Goal: Information Seeking & Learning: Check status

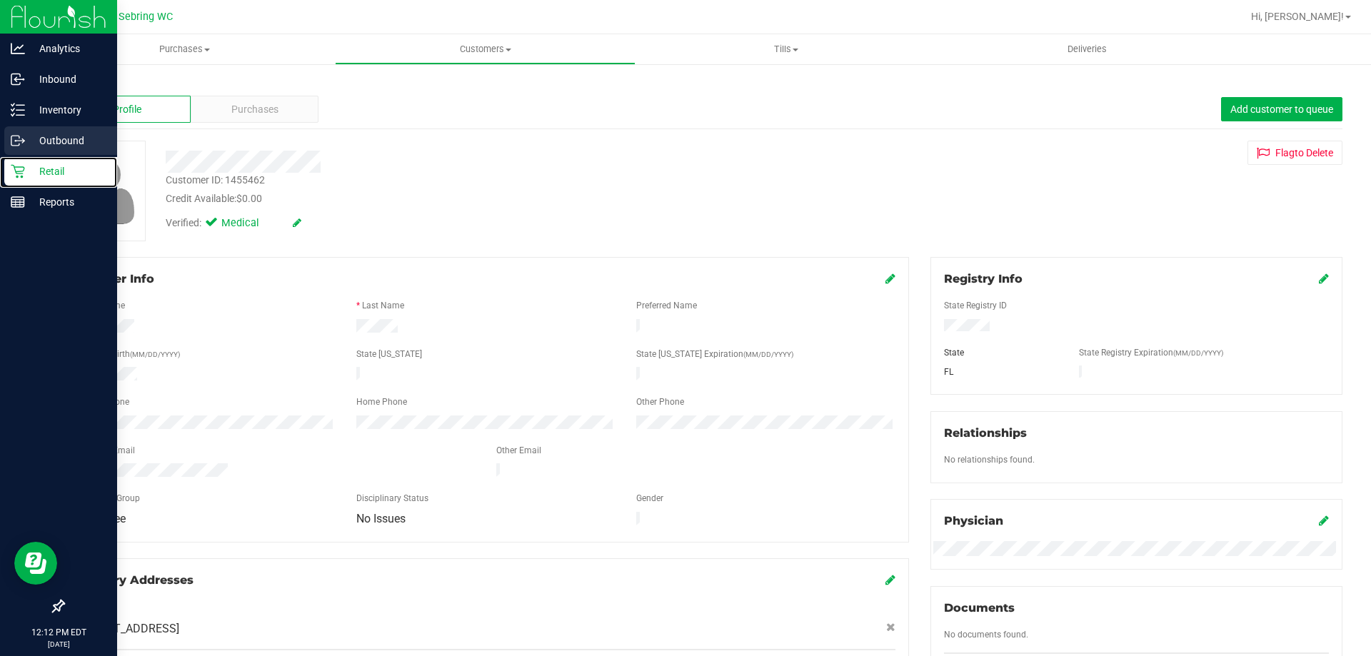
drag, startPoint x: 56, startPoint y: 157, endPoint x: 106, endPoint y: 136, distance: 54.4
click at [56, 157] on div "Retail" at bounding box center [60, 171] width 113 height 29
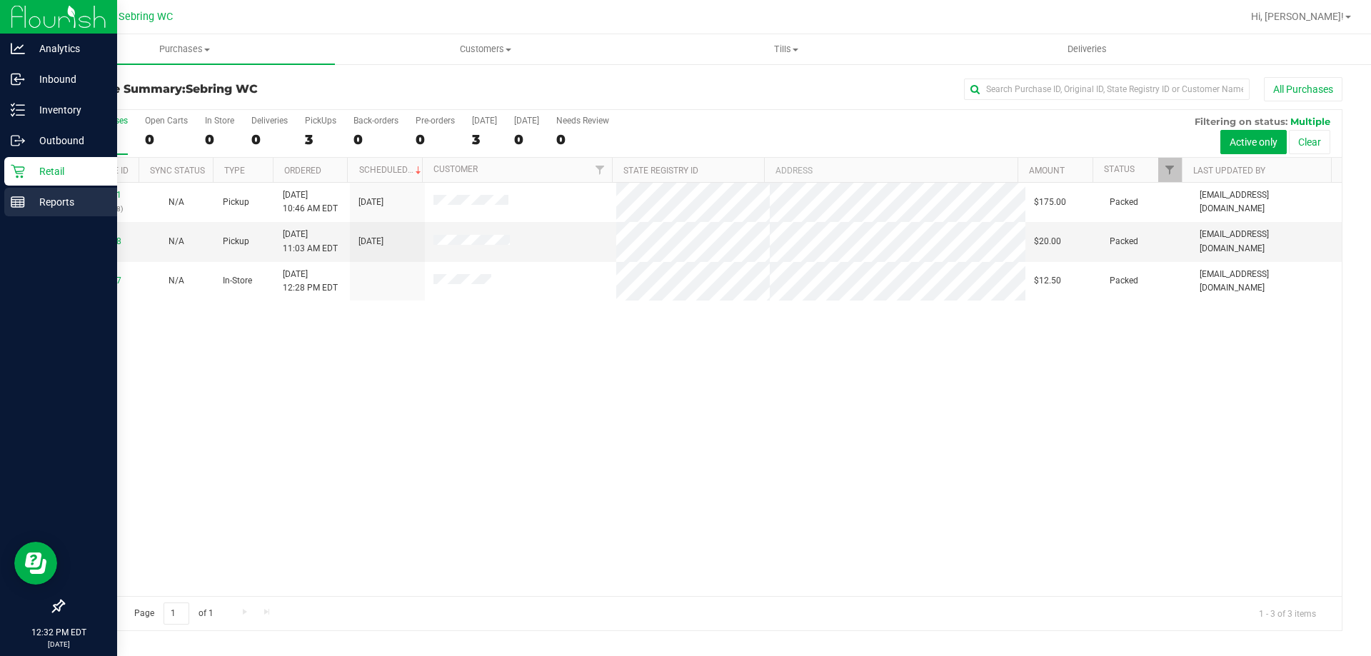
click at [20, 198] on icon at bounding box center [18, 202] width 14 height 14
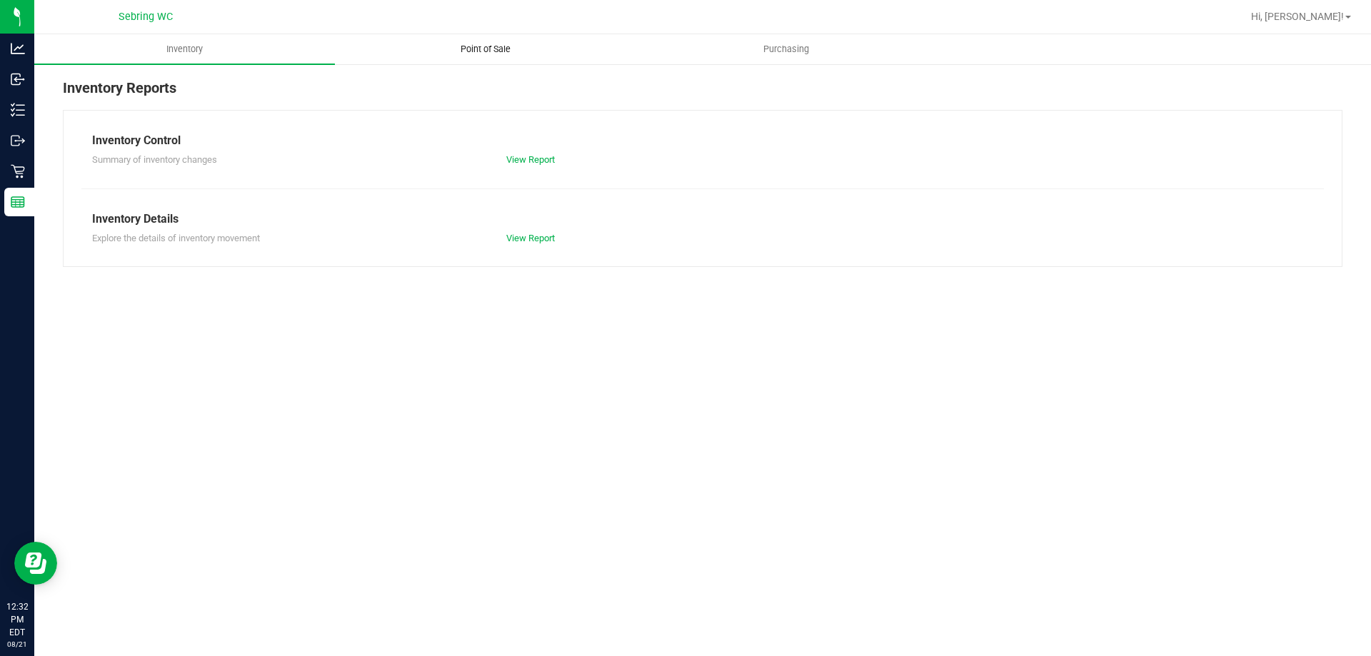
click at [474, 41] on uib-tab-heading "Point of Sale" at bounding box center [485, 49] width 299 height 29
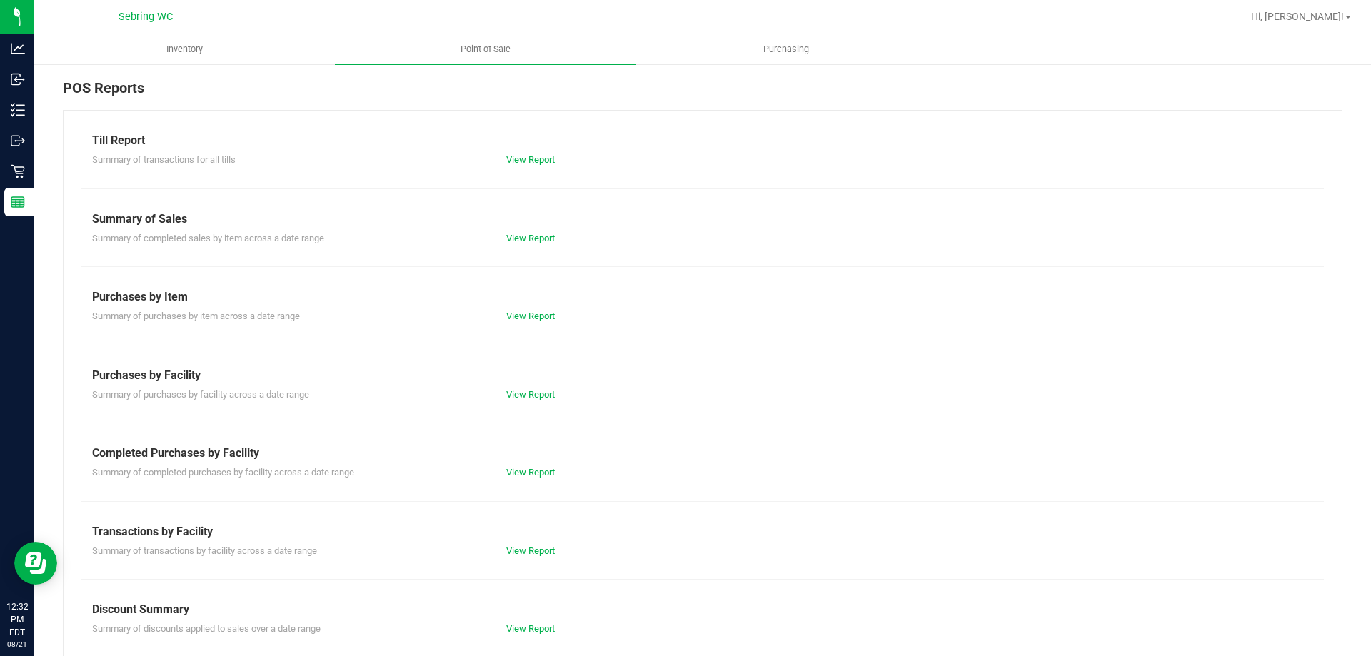
click at [523, 551] on link "View Report" at bounding box center [530, 551] width 49 height 11
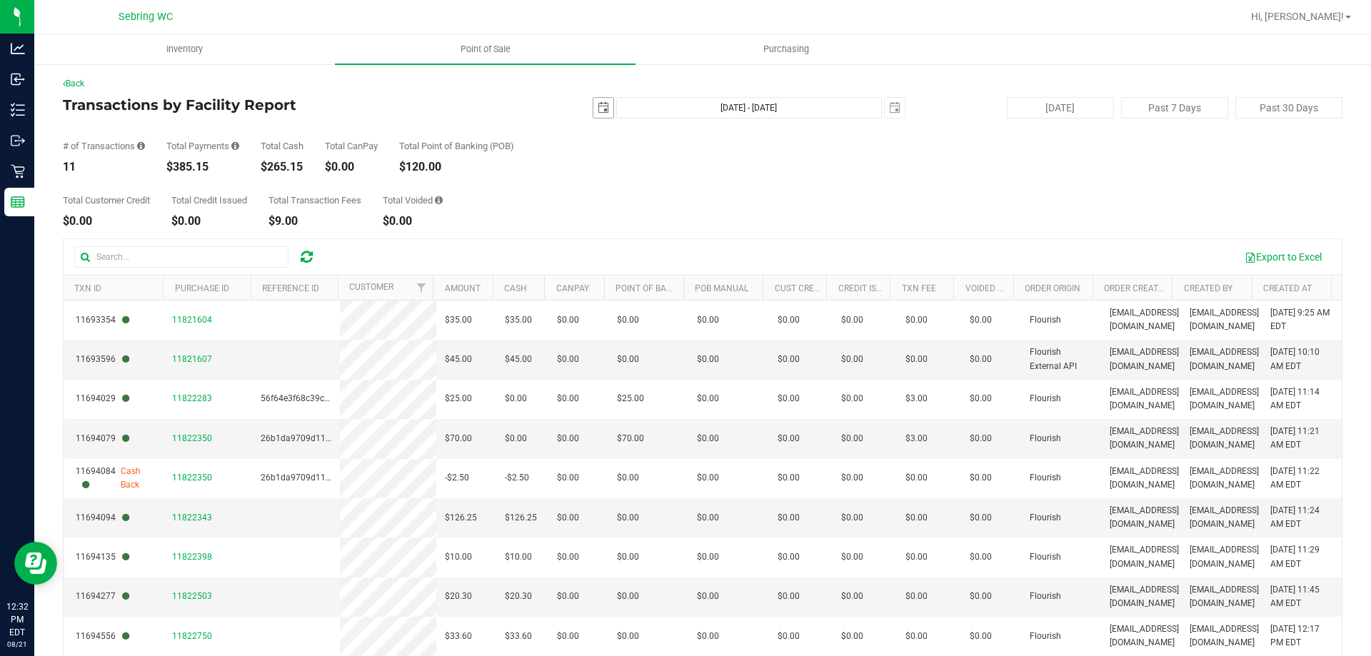
click at [598, 113] on span "select" at bounding box center [603, 107] width 11 height 11
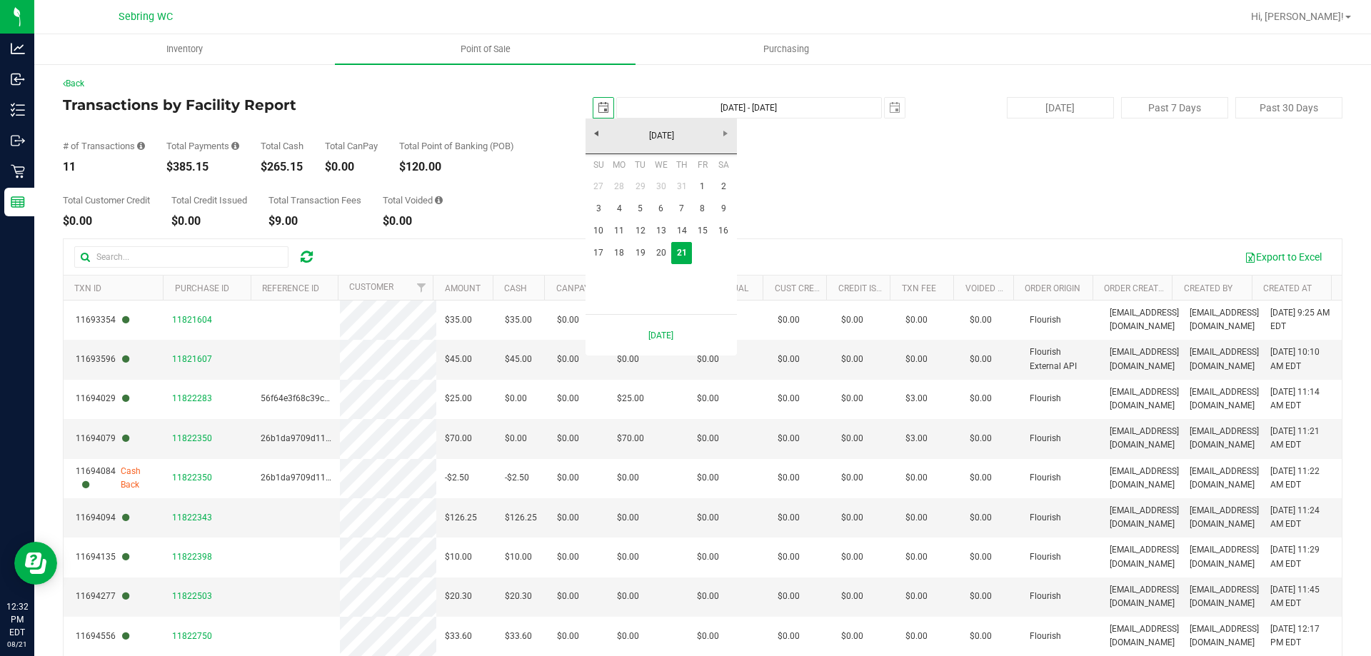
scroll to position [0, 36]
click at [616, 250] on link "18" at bounding box center [619, 253] width 21 height 22
type input "[DATE]"
type input "[DATE] - [DATE]"
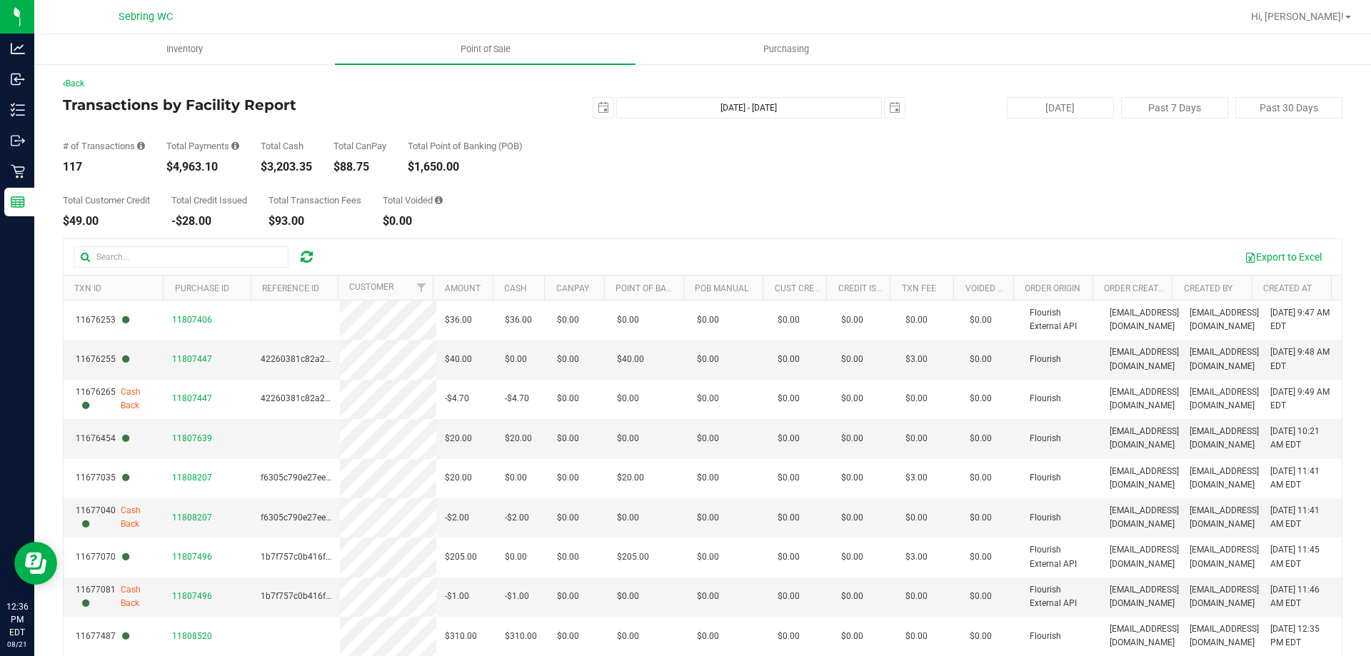
click at [564, 209] on div "Total Customer Credit $49.00 Total Credit Issued -$28.00 Total Transaction Fees…" at bounding box center [703, 200] width 1280 height 54
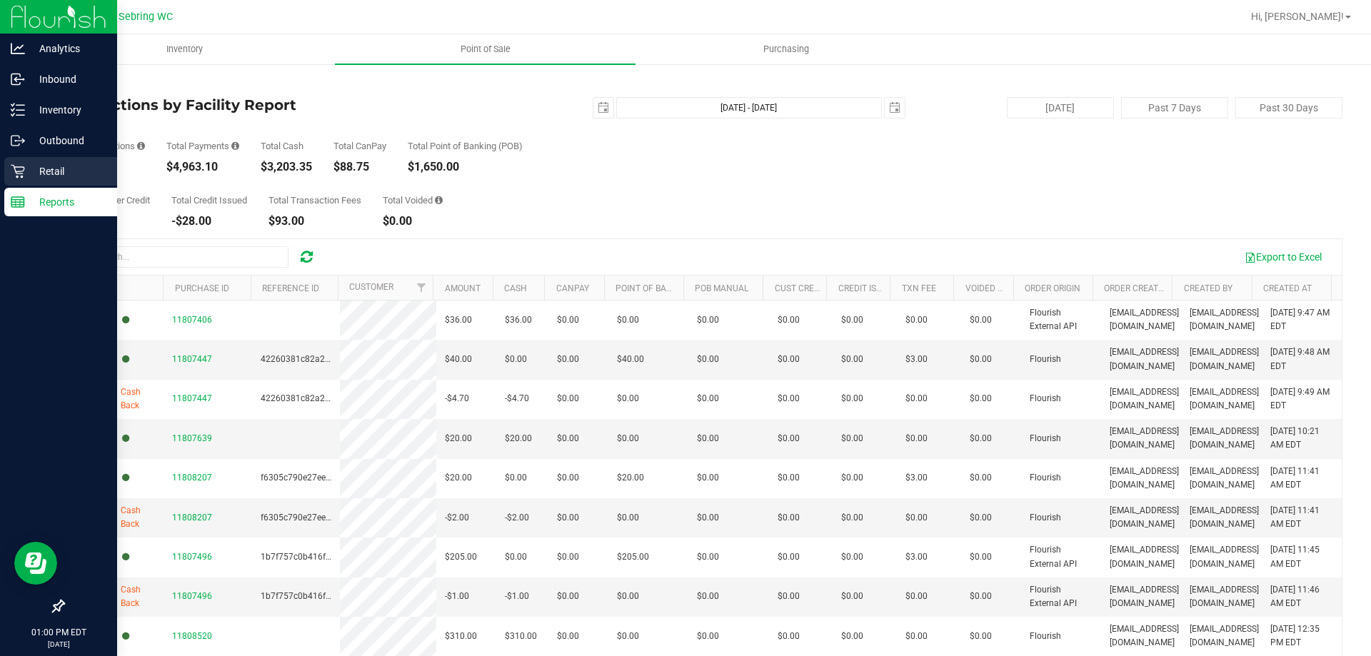
click at [51, 161] on div "Retail" at bounding box center [60, 171] width 113 height 29
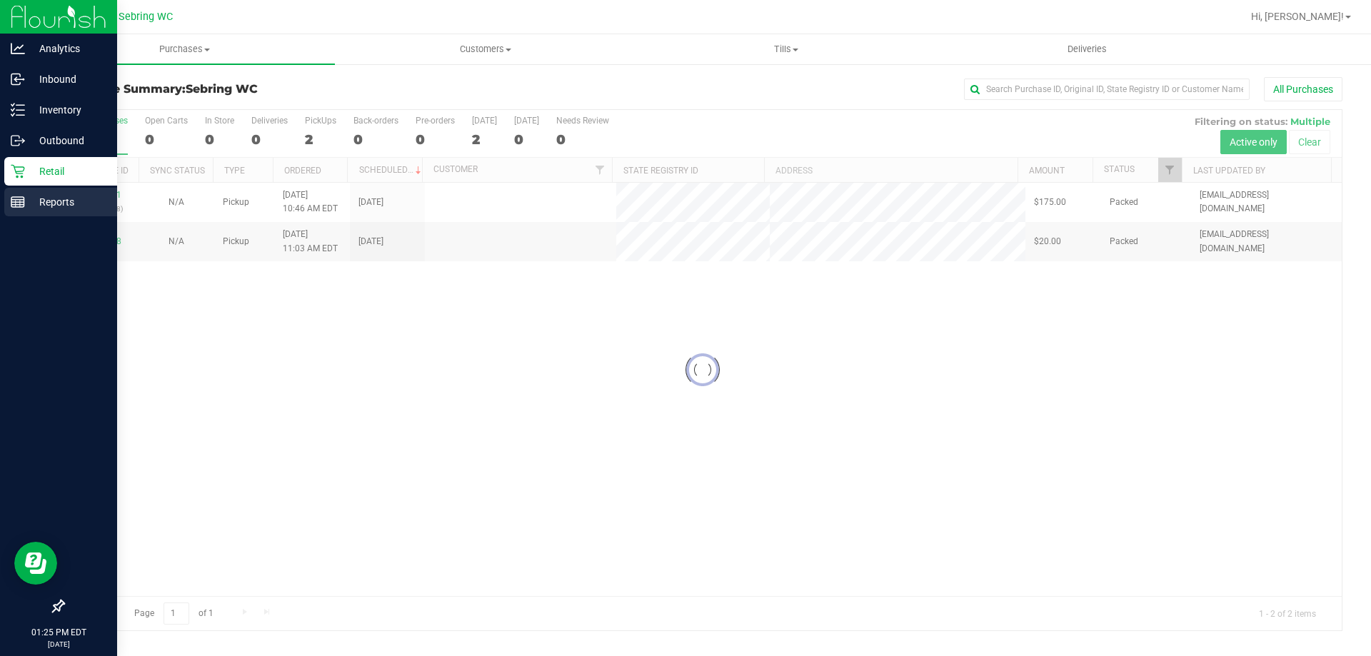
click at [7, 205] on div "Reports" at bounding box center [60, 202] width 113 height 29
drag, startPoint x: 15, startPoint y: 201, endPoint x: 91, endPoint y: 203, distance: 76.4
click at [17, 202] on icon at bounding box center [18, 202] width 14 height 14
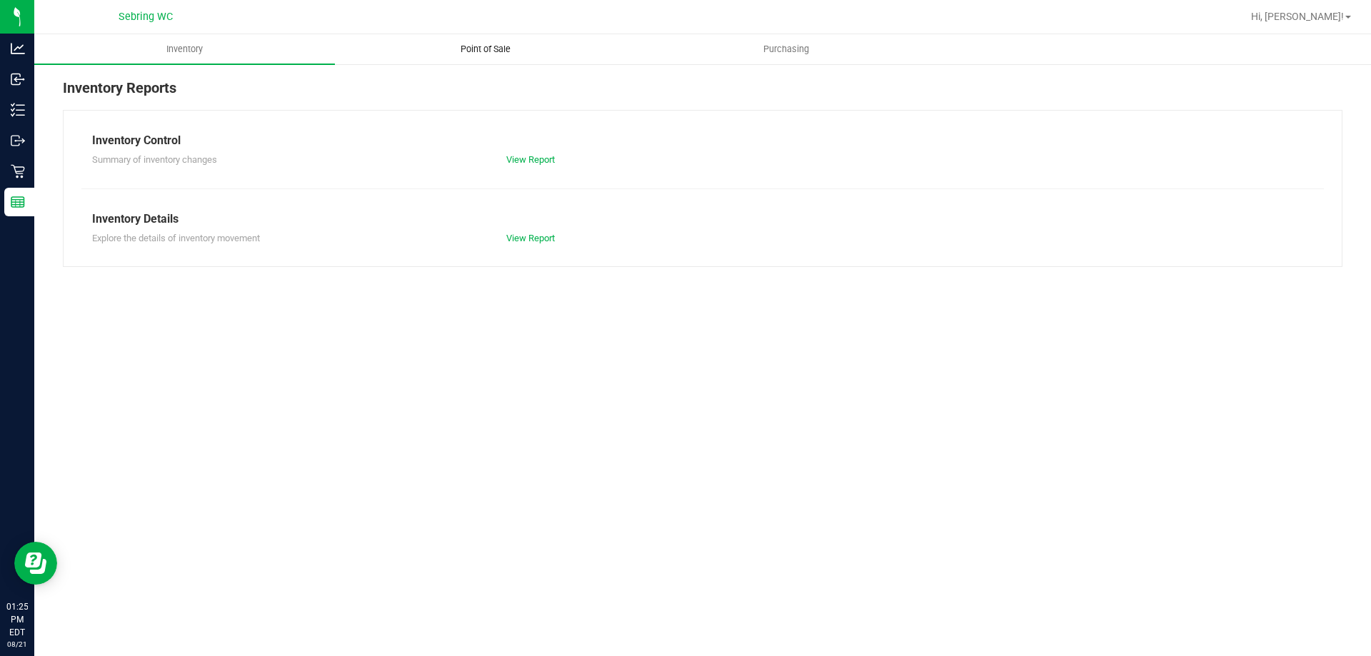
click at [491, 53] on span "Point of Sale" at bounding box center [485, 49] width 89 height 13
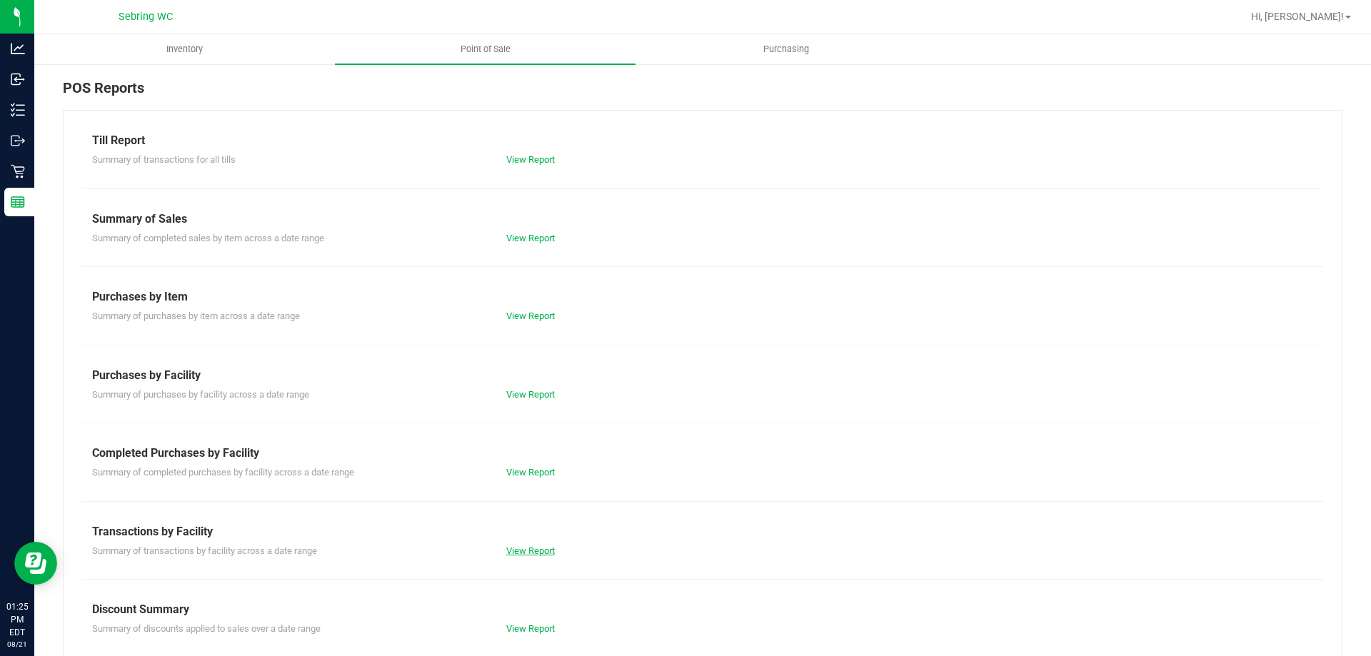
click at [531, 555] on link "View Report" at bounding box center [530, 551] width 49 height 11
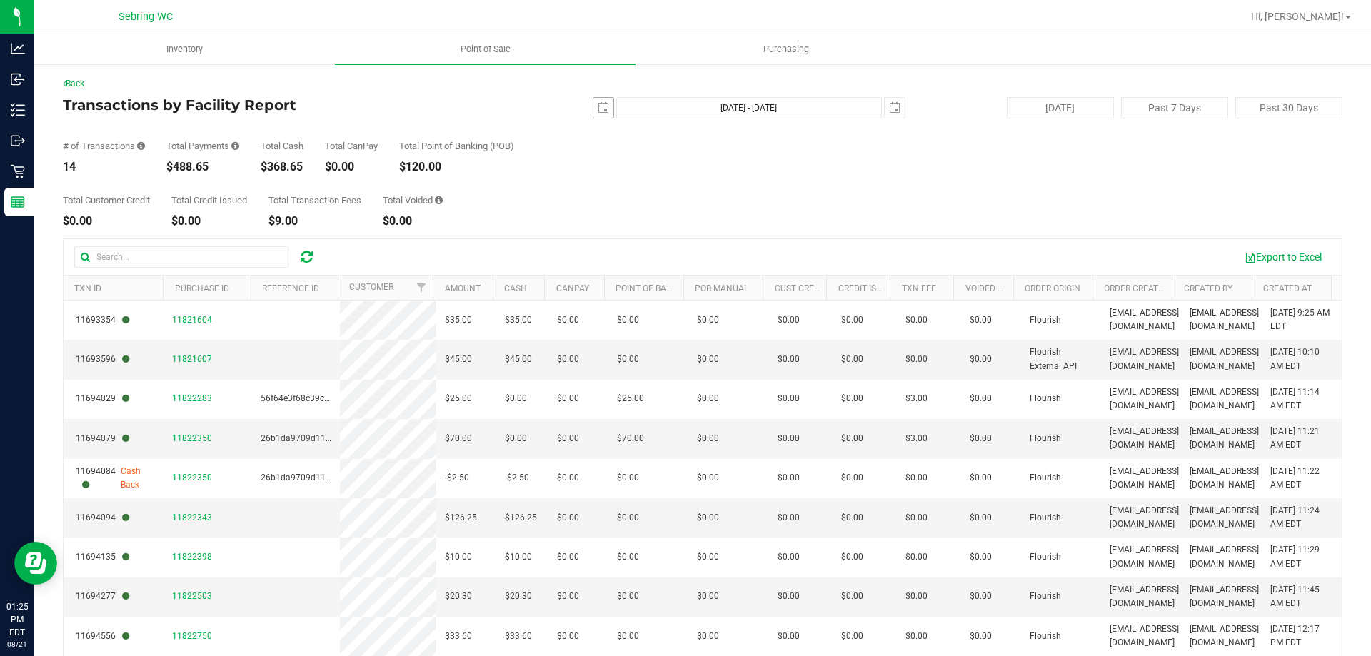
click at [586, 111] on div "[DATE] [DATE] - [DATE] [DATE]" at bounding box center [697, 107] width 437 height 21
click at [598, 112] on span "select" at bounding box center [603, 107] width 11 height 11
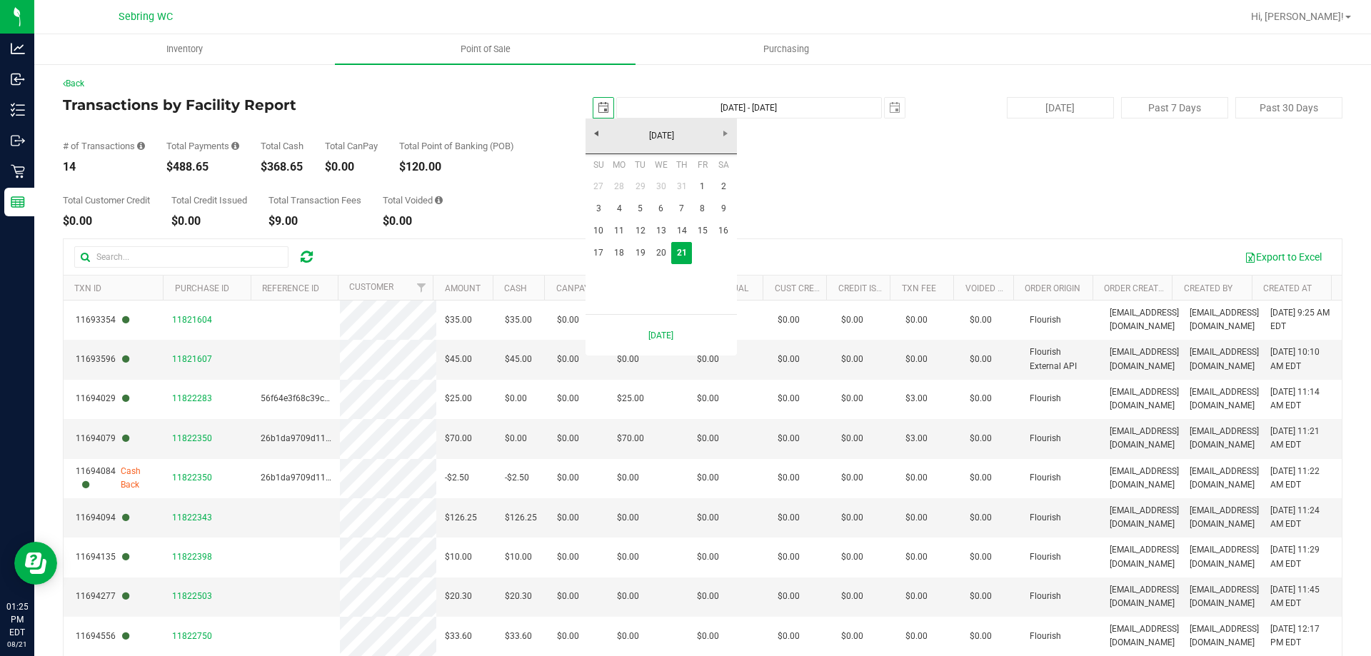
scroll to position [0, 36]
click at [624, 256] on link "18" at bounding box center [619, 253] width 21 height 22
type input "[DATE]"
type input "[DATE] - [DATE]"
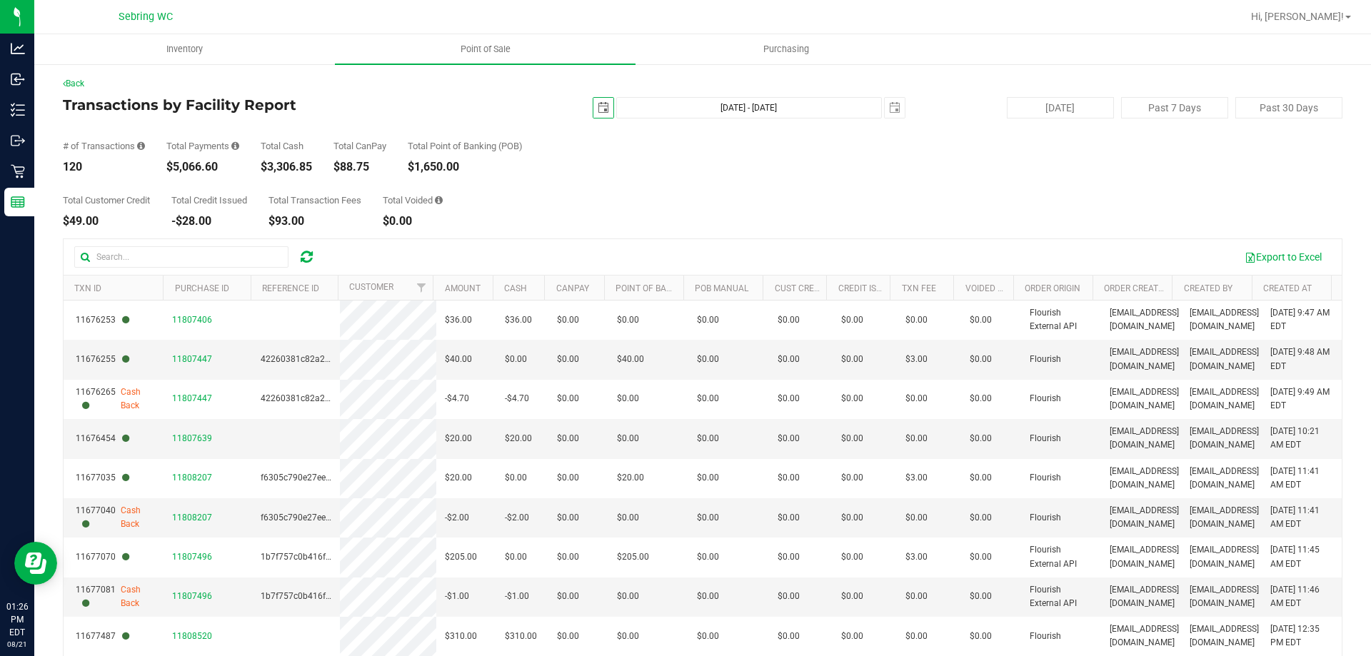
click at [608, 105] on div "[DATE] [DATE] - [DATE] [DATE]" at bounding box center [697, 107] width 437 height 21
click at [594, 110] on span "select" at bounding box center [604, 108] width 20 height 20
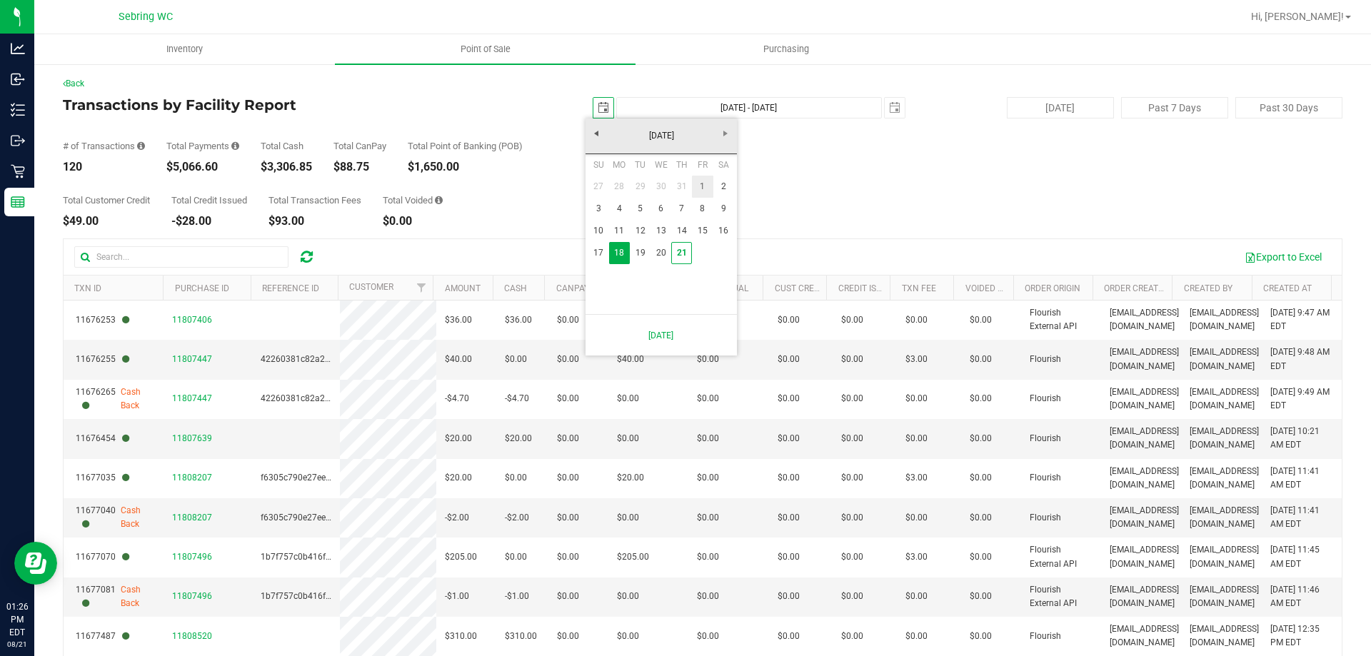
click at [701, 189] on link "1" at bounding box center [702, 187] width 21 height 22
type input "[DATE]"
type input "[DATE] - [DATE]"
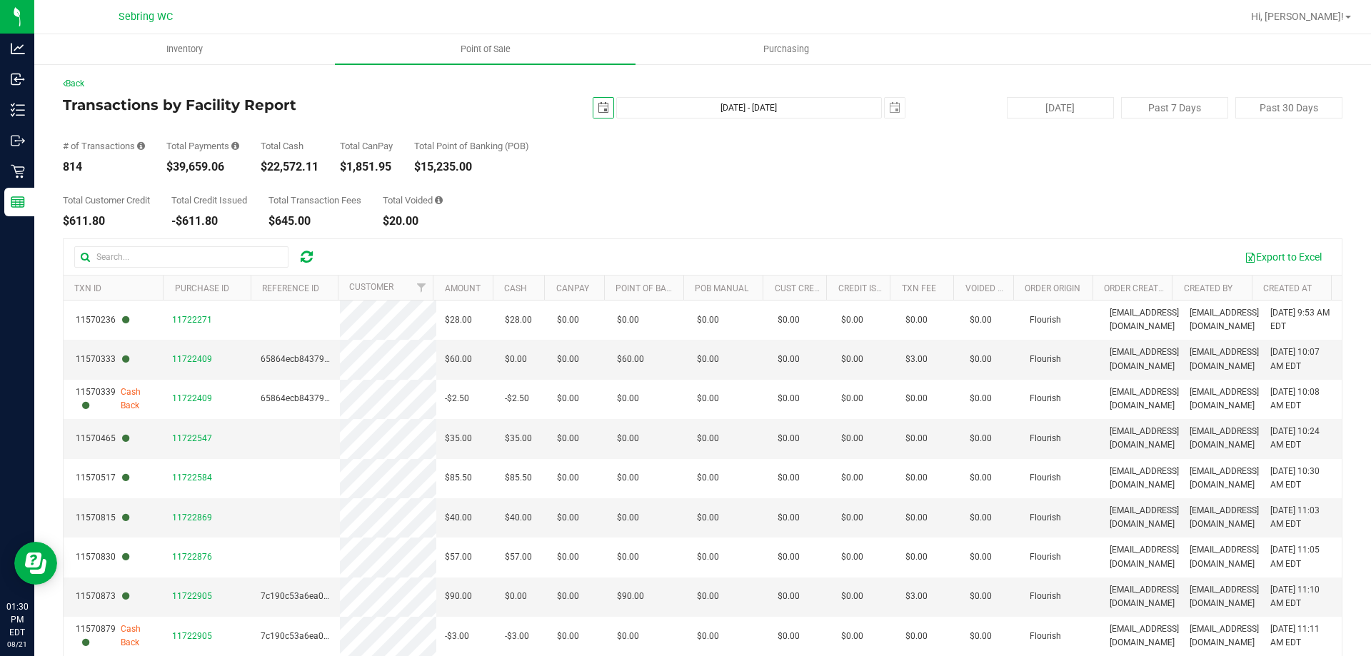
click at [598, 108] on span "select" at bounding box center [603, 107] width 11 height 11
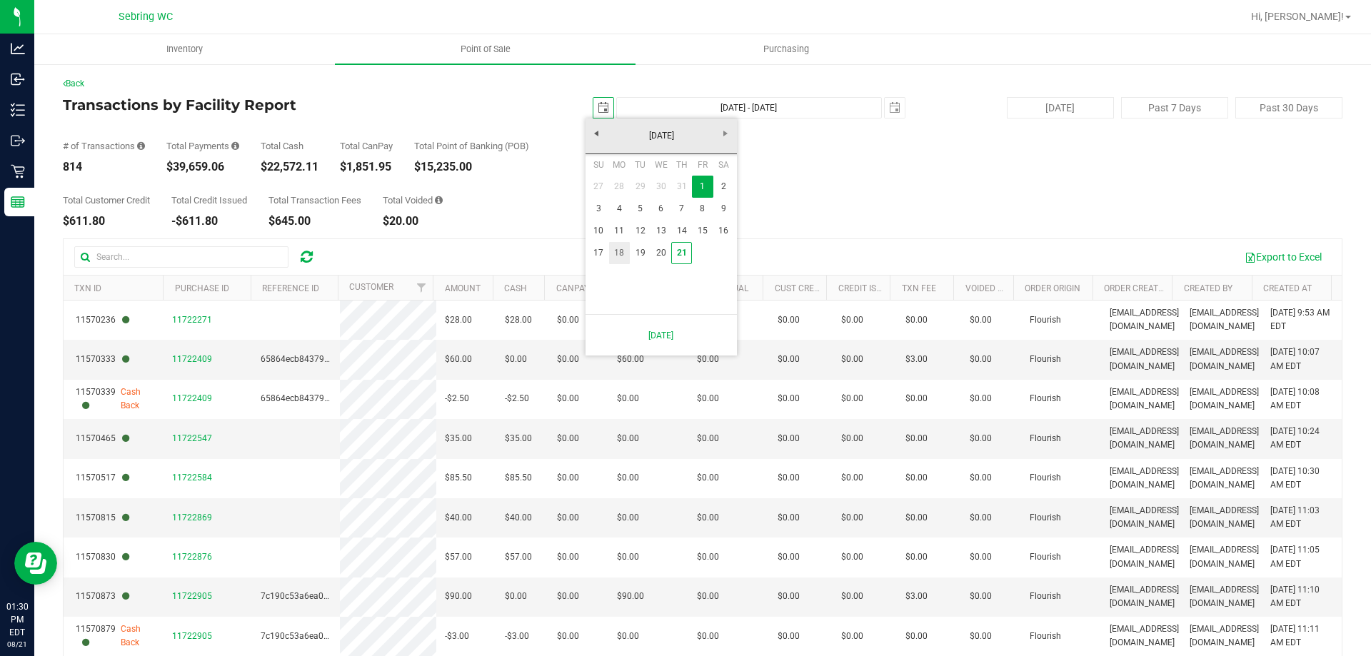
click at [624, 253] on link "18" at bounding box center [619, 253] width 21 height 22
type input "[DATE]"
type input "[DATE] - [DATE]"
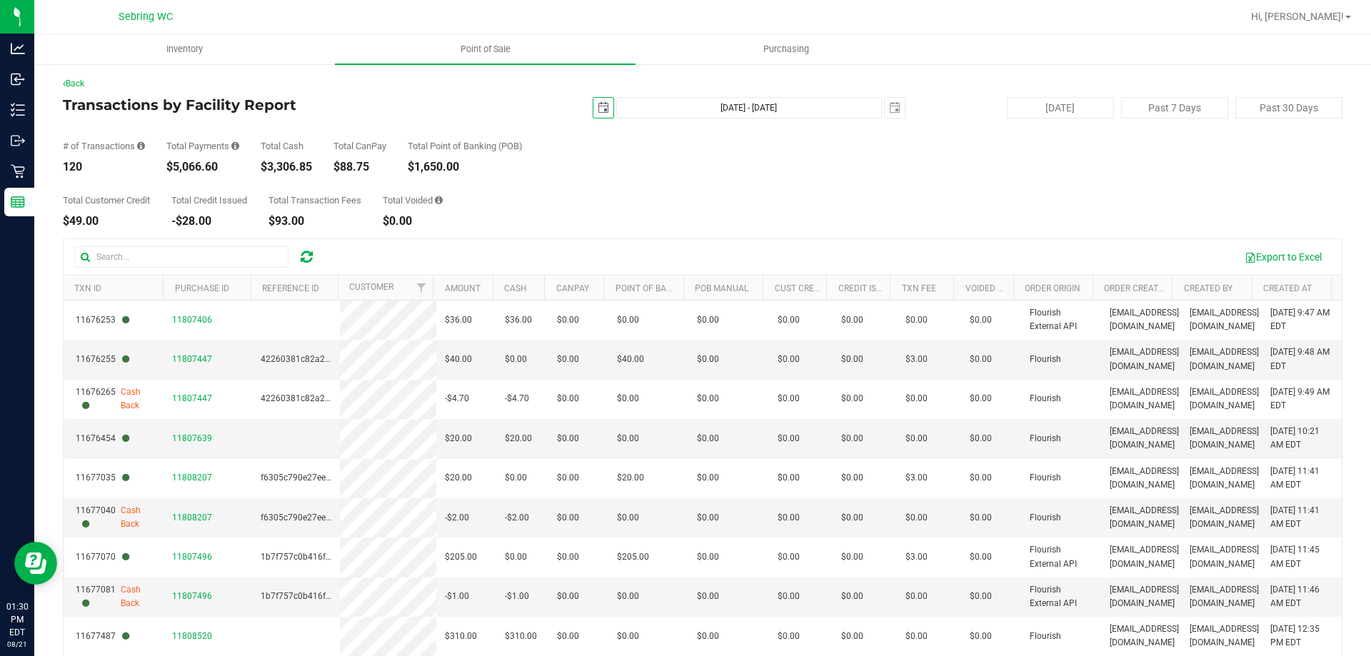
click at [598, 110] on span "select" at bounding box center [603, 107] width 11 height 11
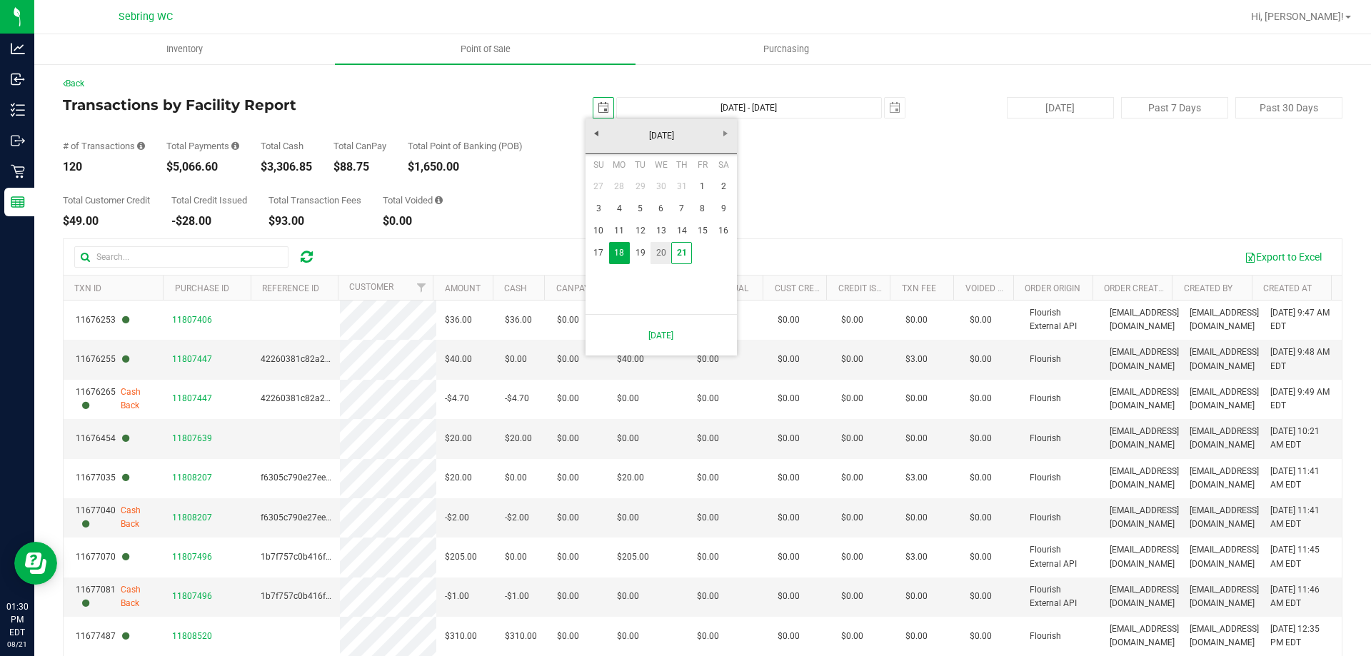
click at [662, 257] on link "20" at bounding box center [661, 253] width 21 height 22
type input "[DATE]"
type input "[DATE] - [DATE]"
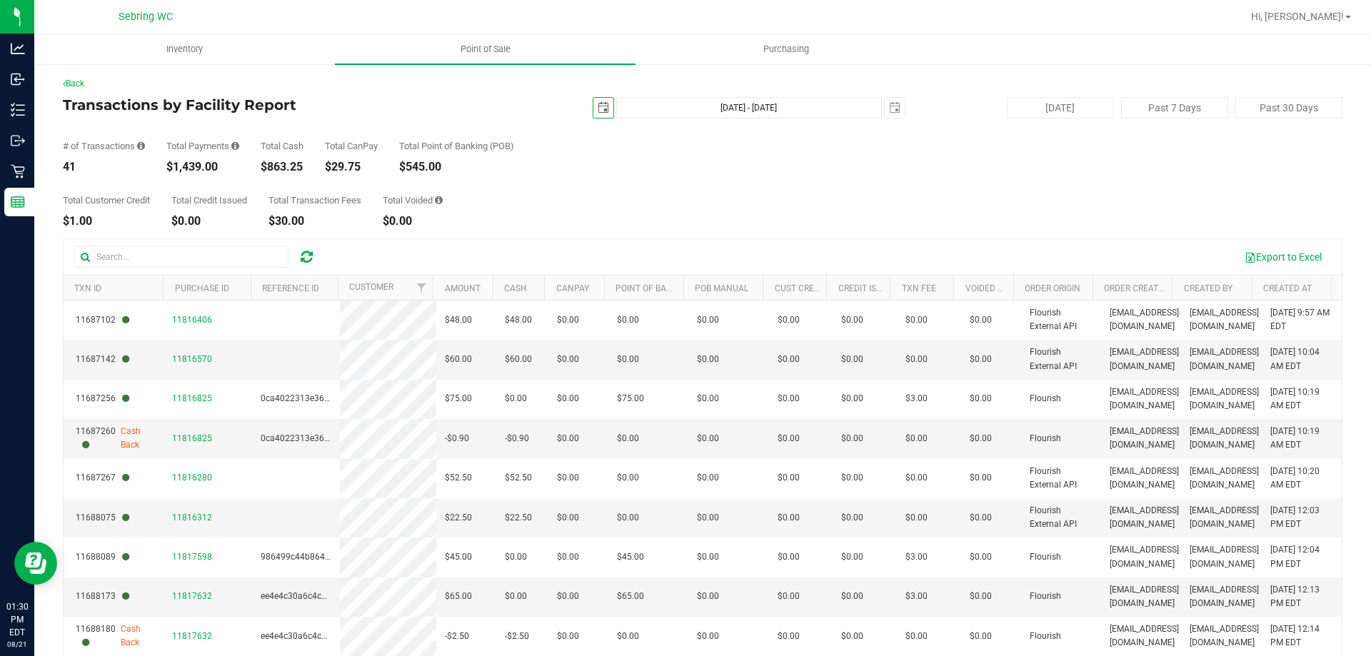
click at [598, 102] on span "select" at bounding box center [603, 107] width 11 height 11
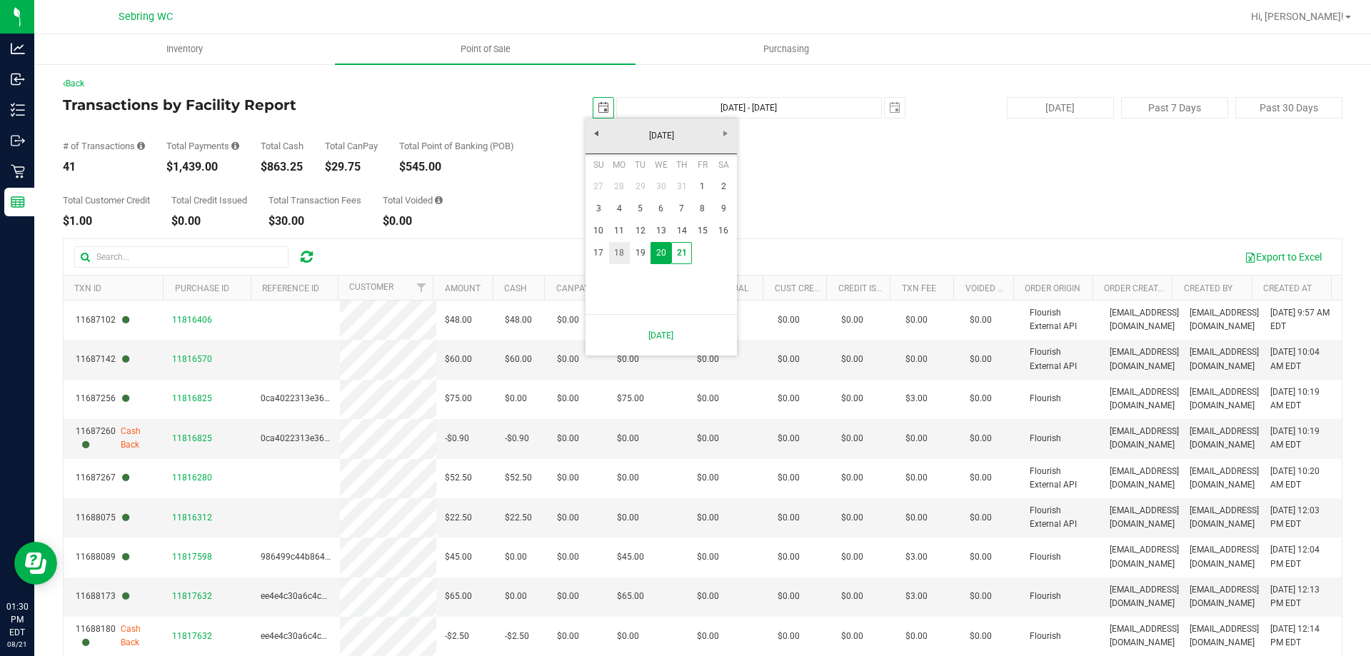
click at [622, 257] on link "18" at bounding box center [619, 253] width 21 height 22
type input "[DATE]"
type input "[DATE] - [DATE]"
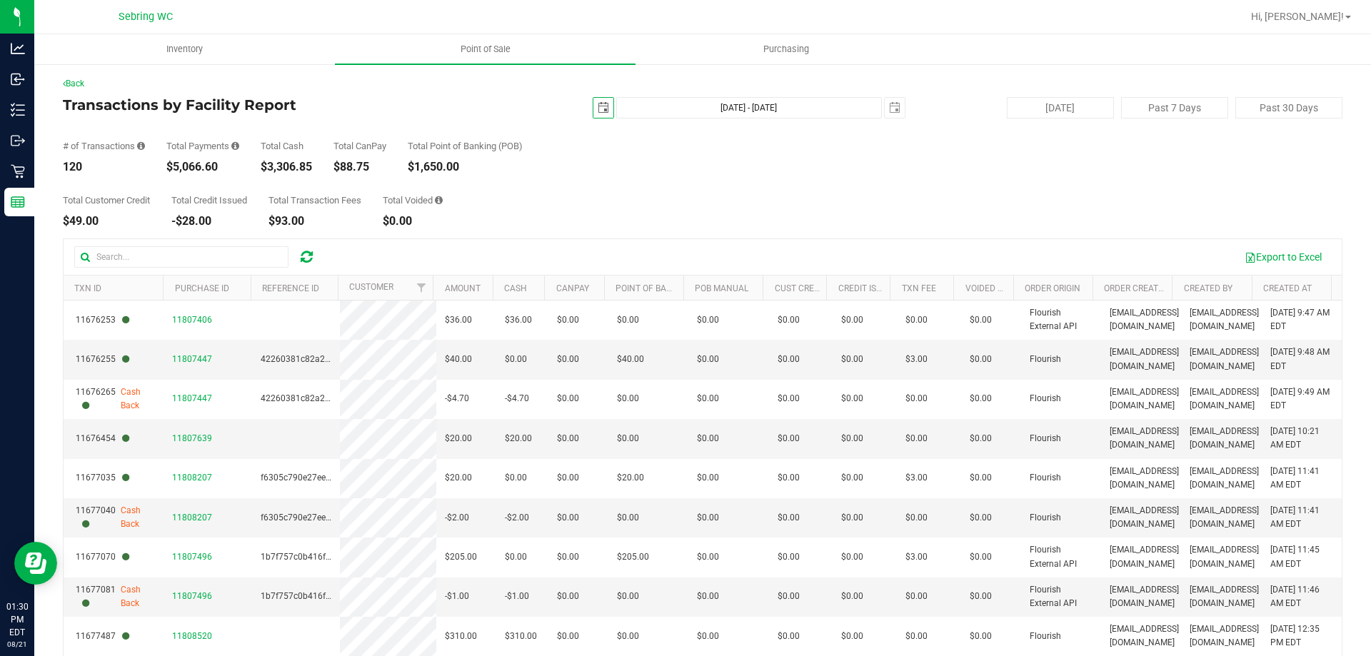
click at [598, 111] on span "select" at bounding box center [603, 107] width 11 height 11
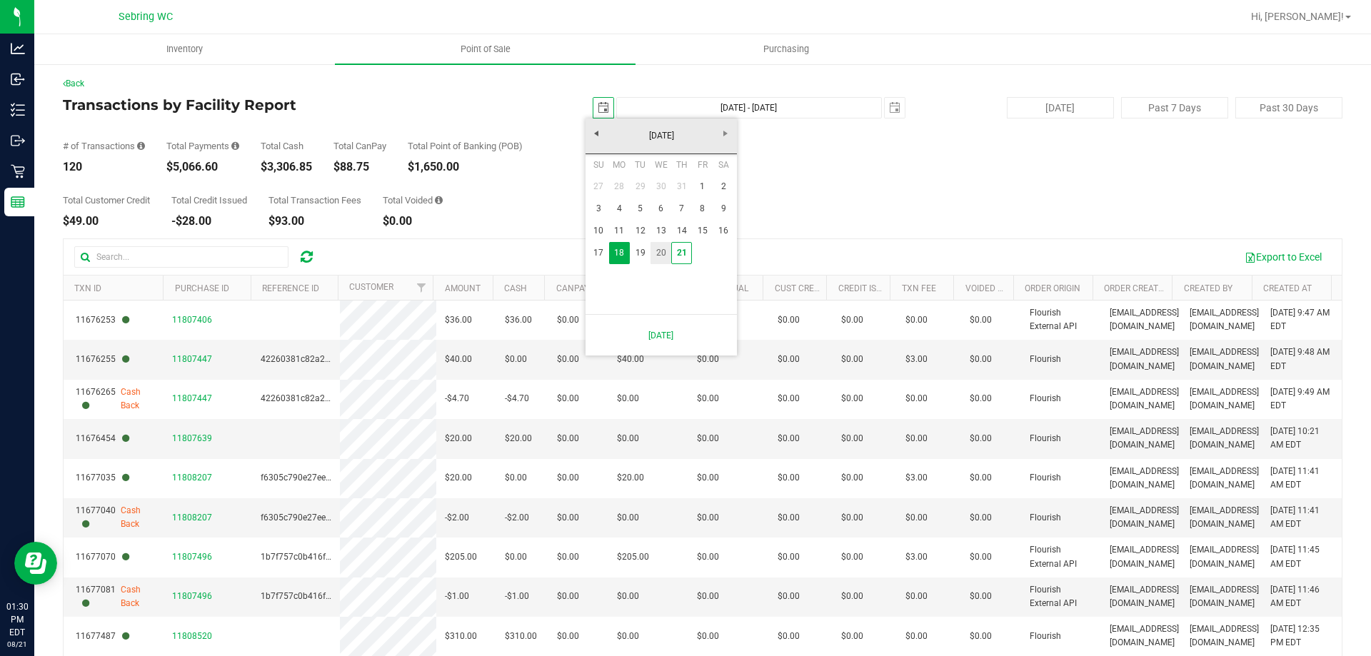
click at [666, 254] on link "20" at bounding box center [661, 253] width 21 height 22
type input "[DATE]"
type input "[DATE] - [DATE]"
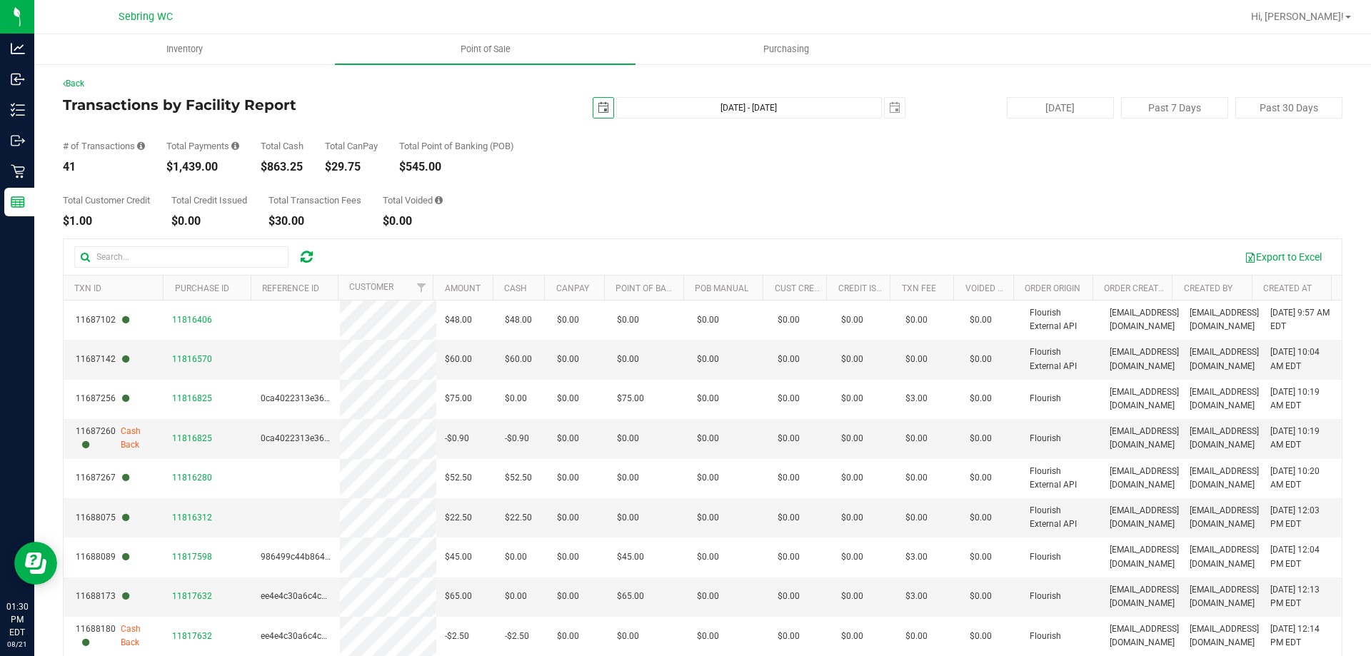
click at [596, 114] on span "select" at bounding box center [604, 108] width 20 height 20
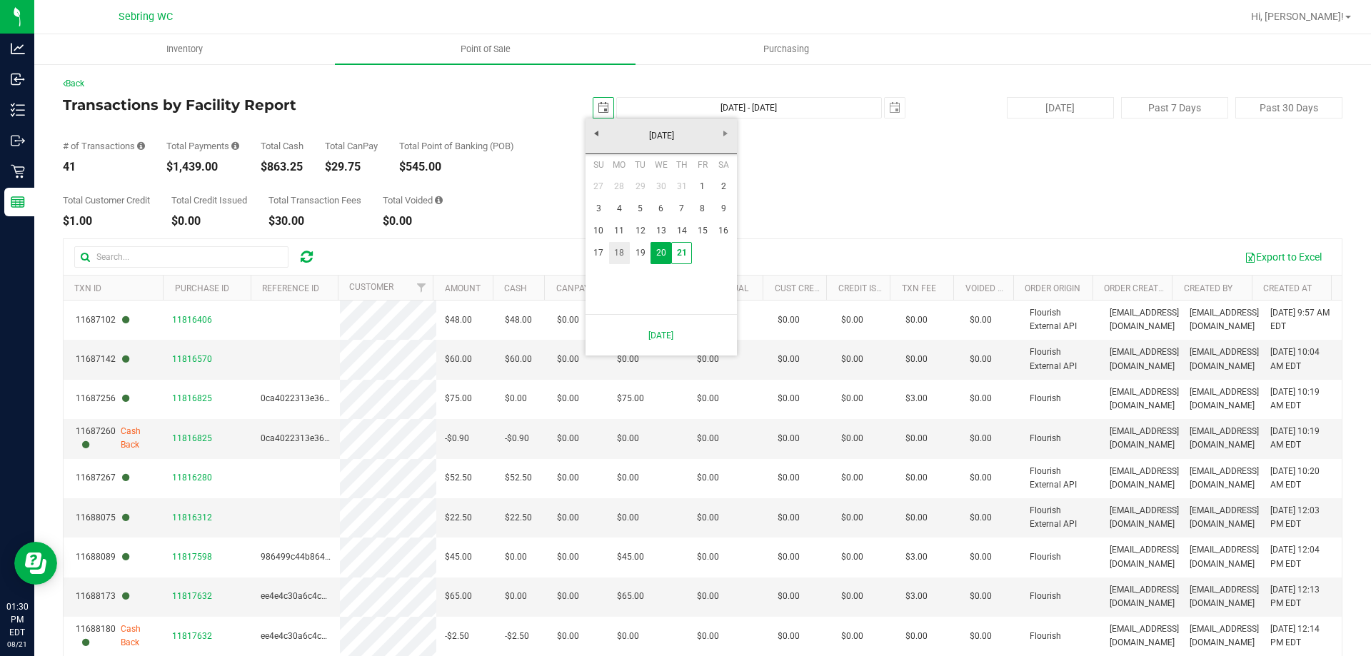
click at [623, 254] on link "18" at bounding box center [619, 253] width 21 height 22
type input "[DATE]"
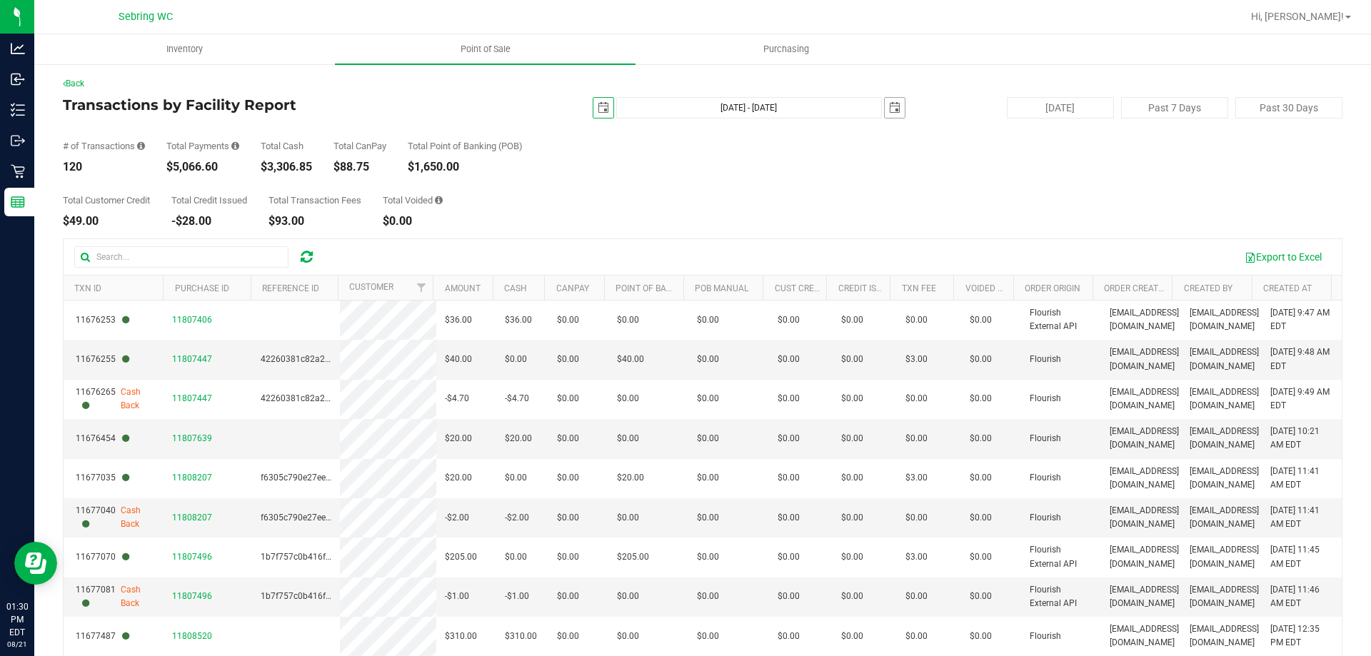
click at [889, 108] on span "select" at bounding box center [894, 107] width 11 height 11
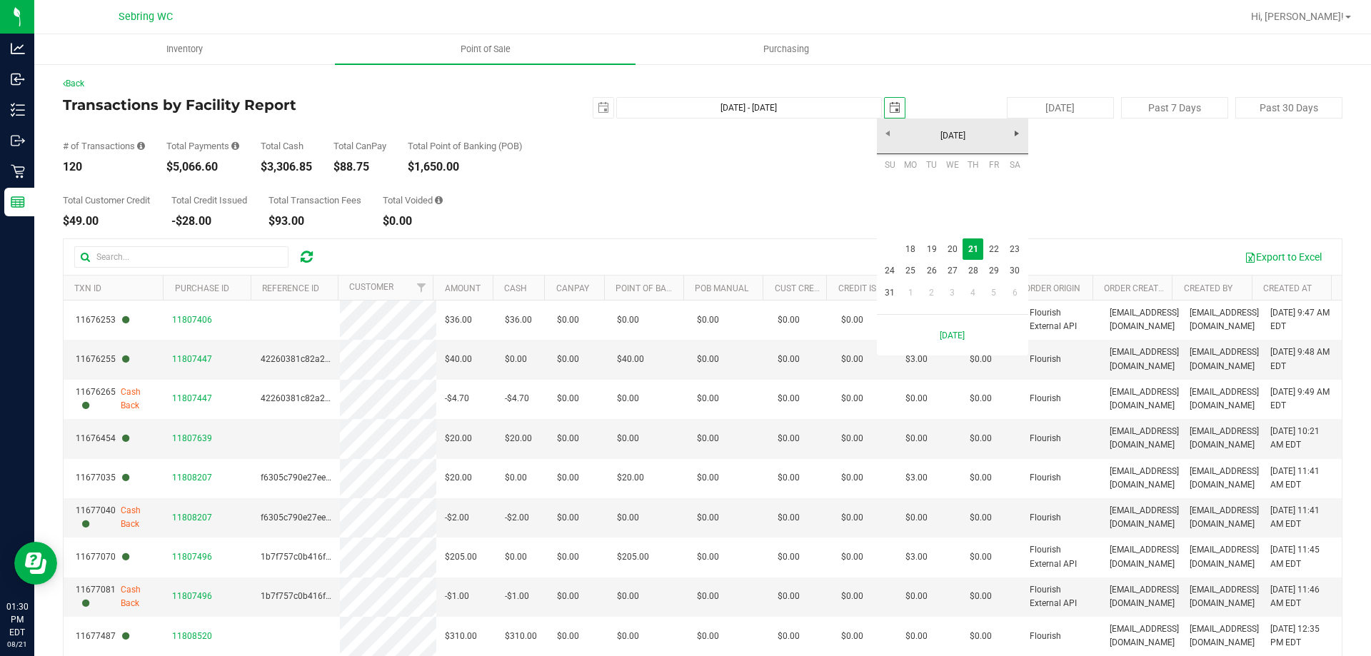
scroll to position [0, 36]
click at [956, 248] on link "20" at bounding box center [952, 250] width 21 height 22
type input "[DATE] - [DATE]"
type input "[DATE]"
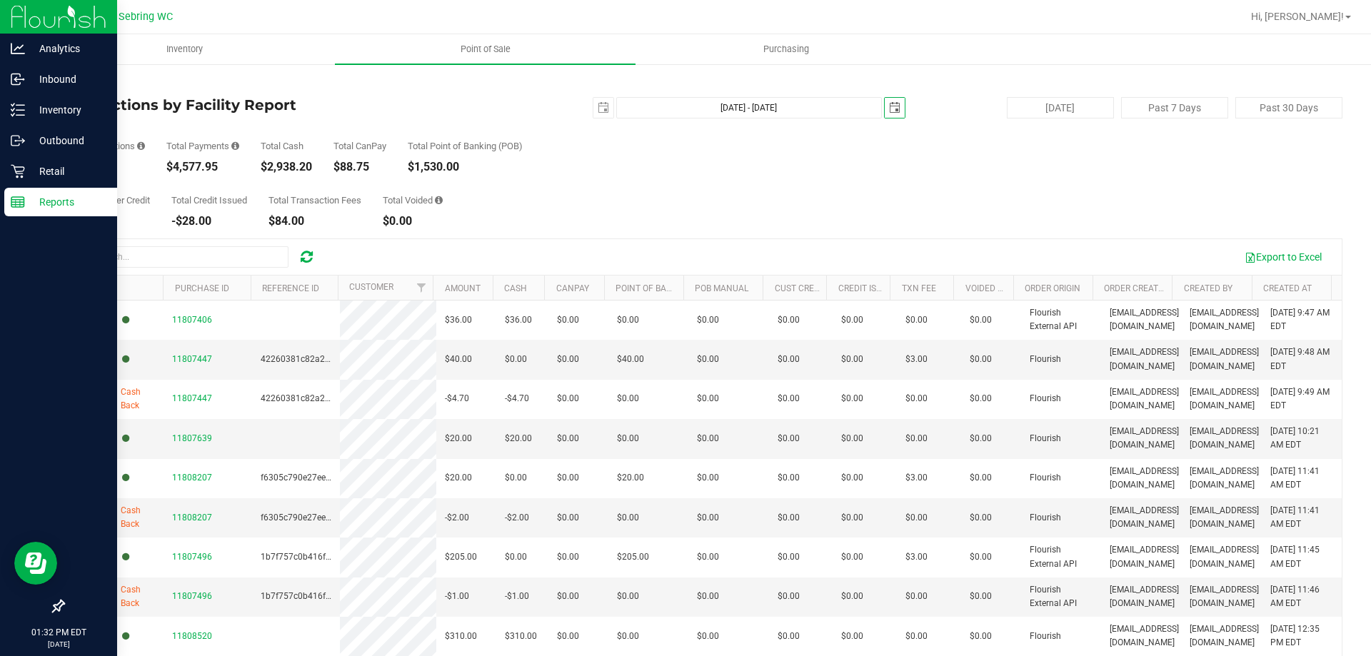
click at [23, 200] on line at bounding box center [17, 200] width 13 height 0
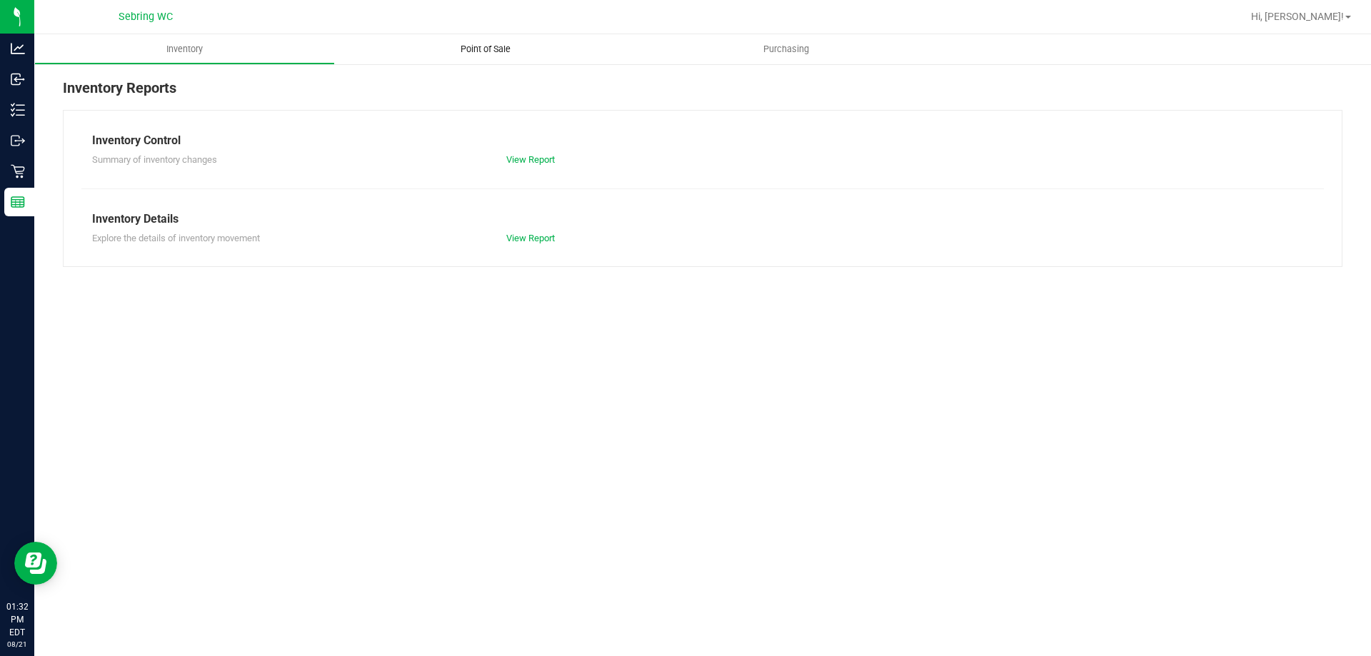
click at [476, 56] on uib-tab-heading "Point of Sale" at bounding box center [485, 49] width 301 height 30
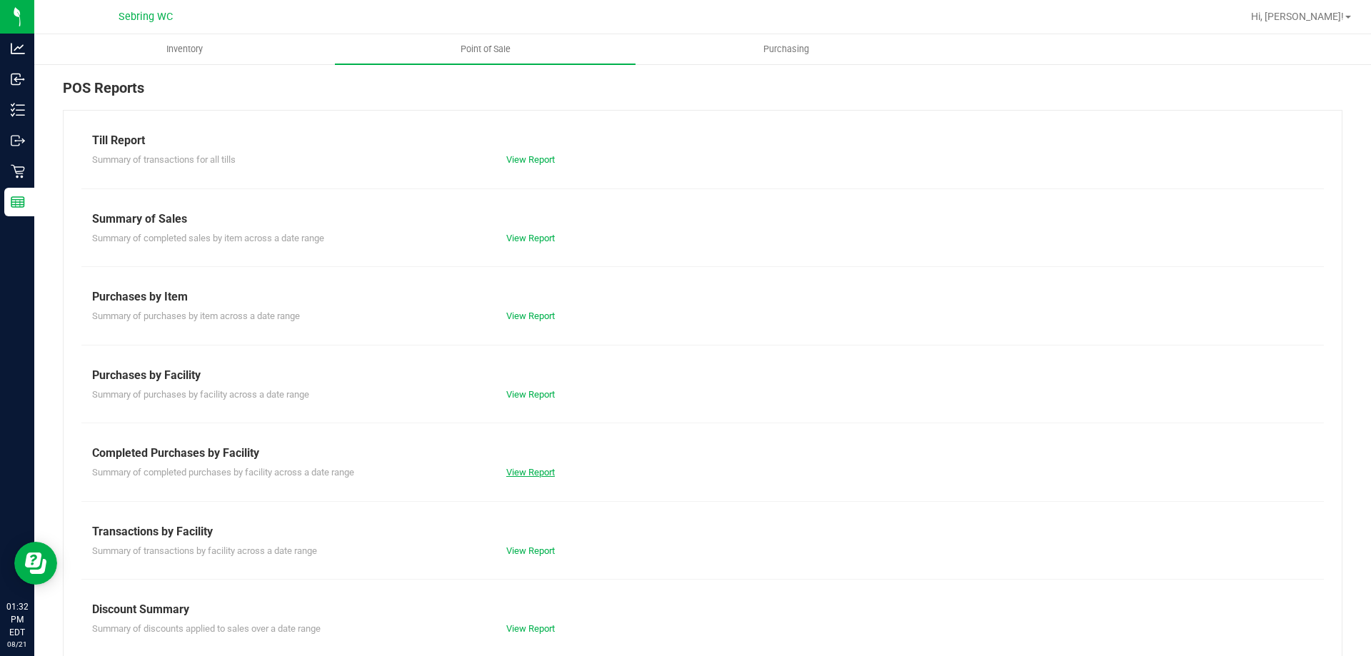
click at [519, 473] on link "View Report" at bounding box center [530, 472] width 49 height 11
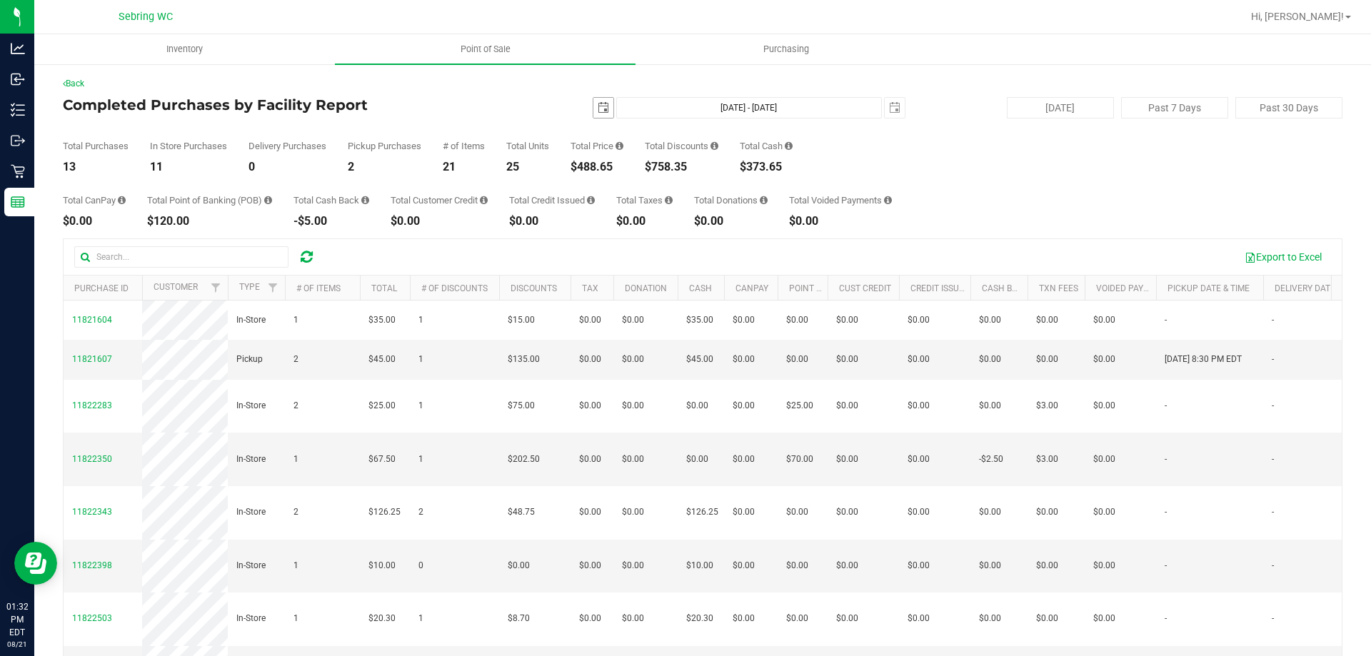
click at [598, 110] on span "select" at bounding box center [603, 107] width 11 height 11
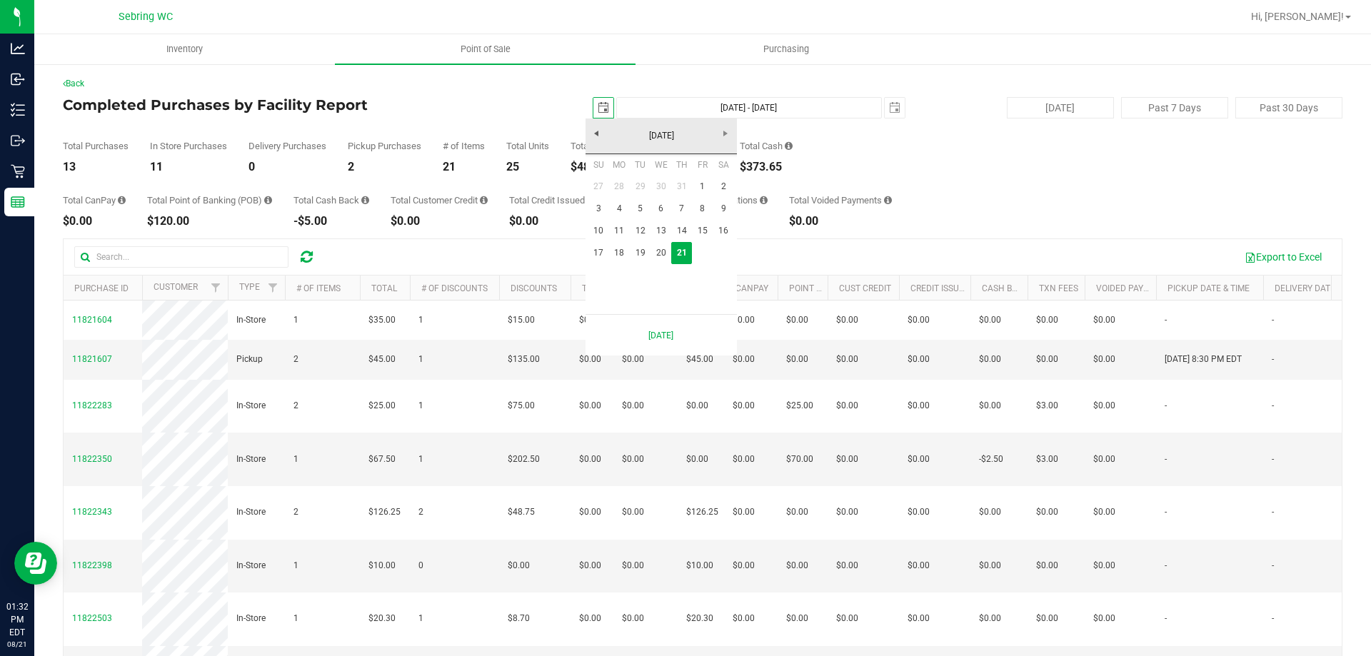
scroll to position [0, 36]
click at [621, 254] on link "18" at bounding box center [619, 253] width 21 height 22
type input "[DATE]"
type input "[DATE] - [DATE]"
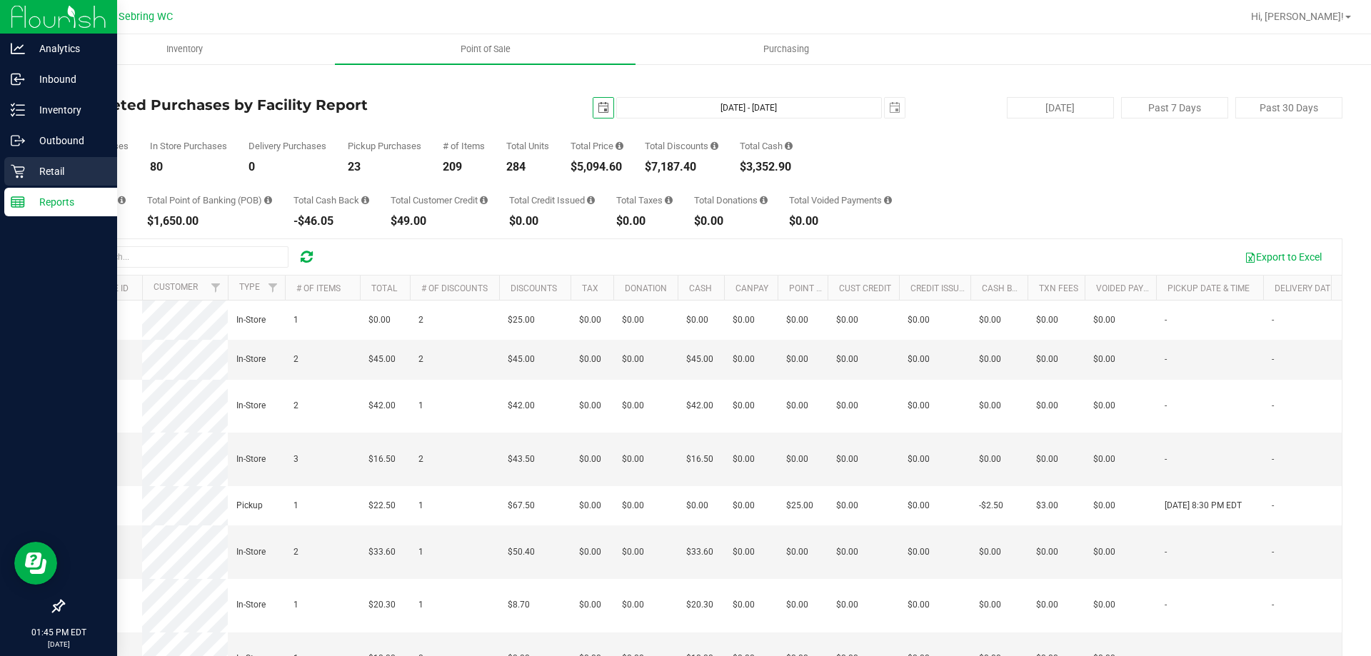
click at [66, 171] on p "Retail" at bounding box center [68, 171] width 86 height 17
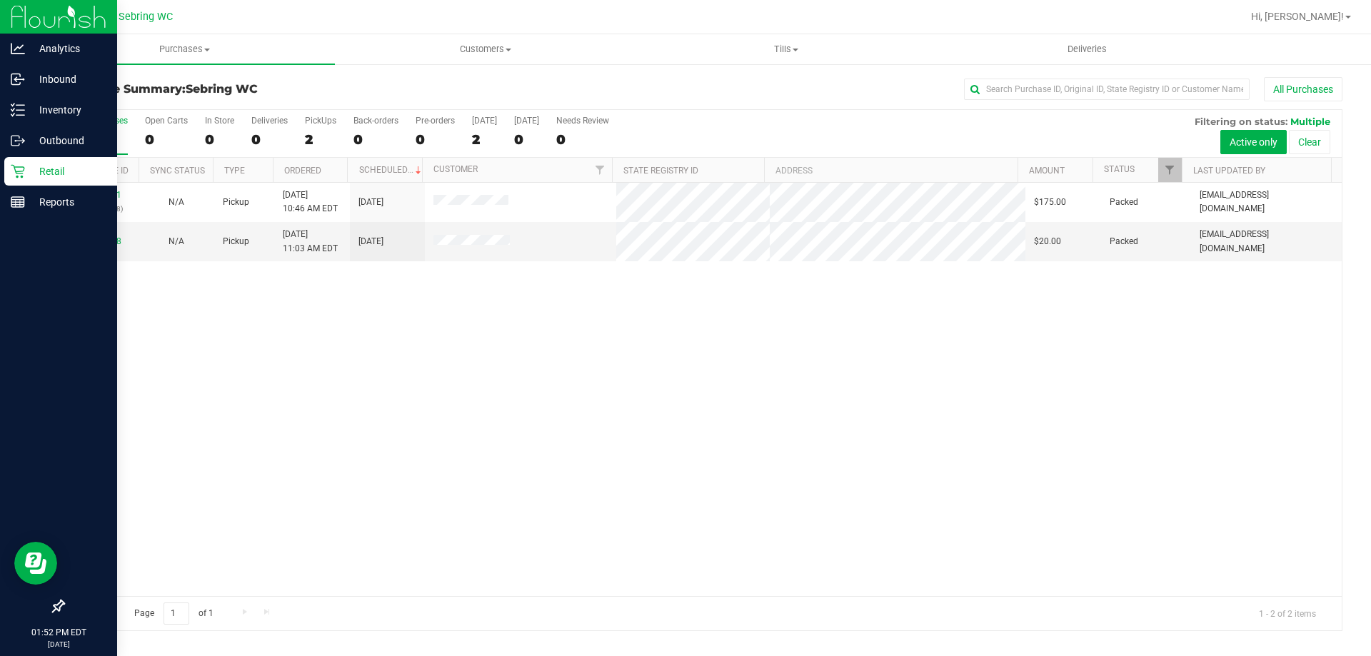
drag, startPoint x: 41, startPoint y: 171, endPoint x: 25, endPoint y: 176, distance: 16.3
click at [36, 174] on div "Purchase Summary: [PERSON_NAME] All Purchases All Purchases 2 Open Carts 0 In S…" at bounding box center [702, 354] width 1337 height 583
click at [25, 176] on p "Retail" at bounding box center [68, 171] width 86 height 17
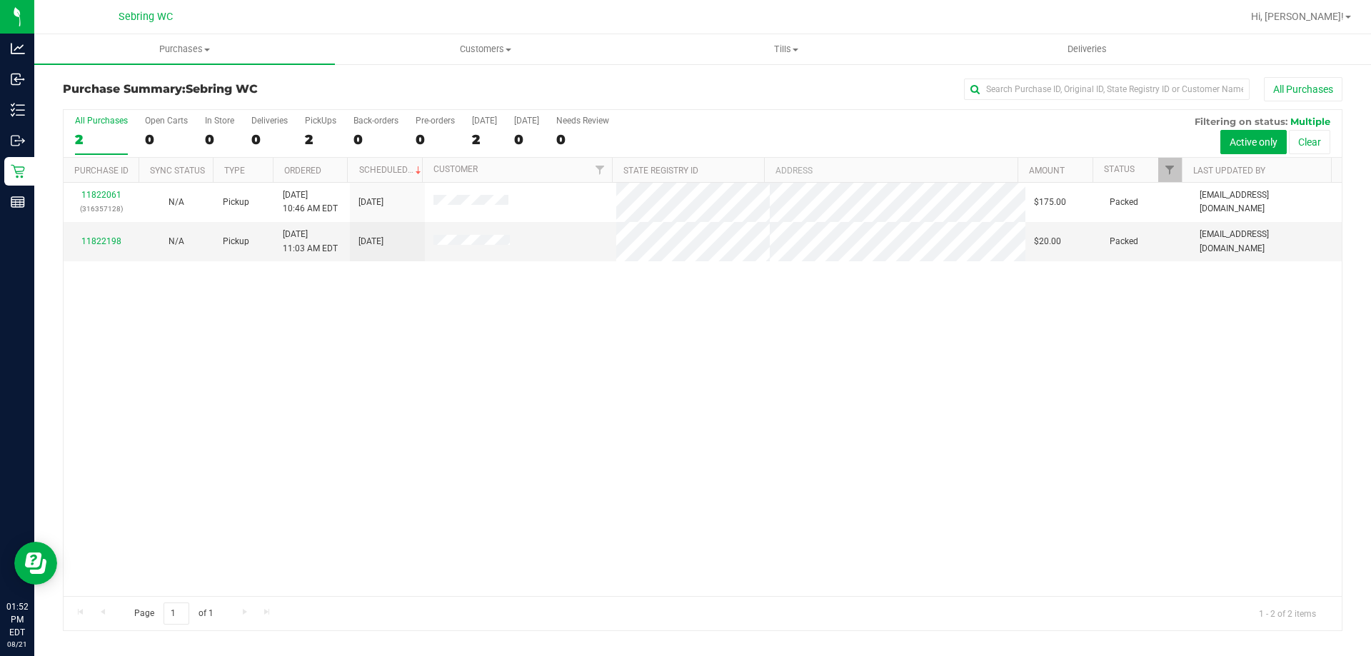
click at [495, 351] on div "11822061 (316357128) N/A Pickup [DATE] 10:46 AM EDT 8/21/2025 $175.00 Packed [E…" at bounding box center [703, 390] width 1278 height 414
click at [321, 376] on div "11822061 (316357128) N/A Pickup [DATE] 10:46 AM EDT 8/21/2025 $175.00 Packed [E…" at bounding box center [703, 390] width 1278 height 414
click at [240, 396] on div "11822061 (316357128) N/A Pickup [DATE] 10:46 AM EDT 8/21/2025 $175.00 Packed [E…" at bounding box center [703, 390] width 1278 height 414
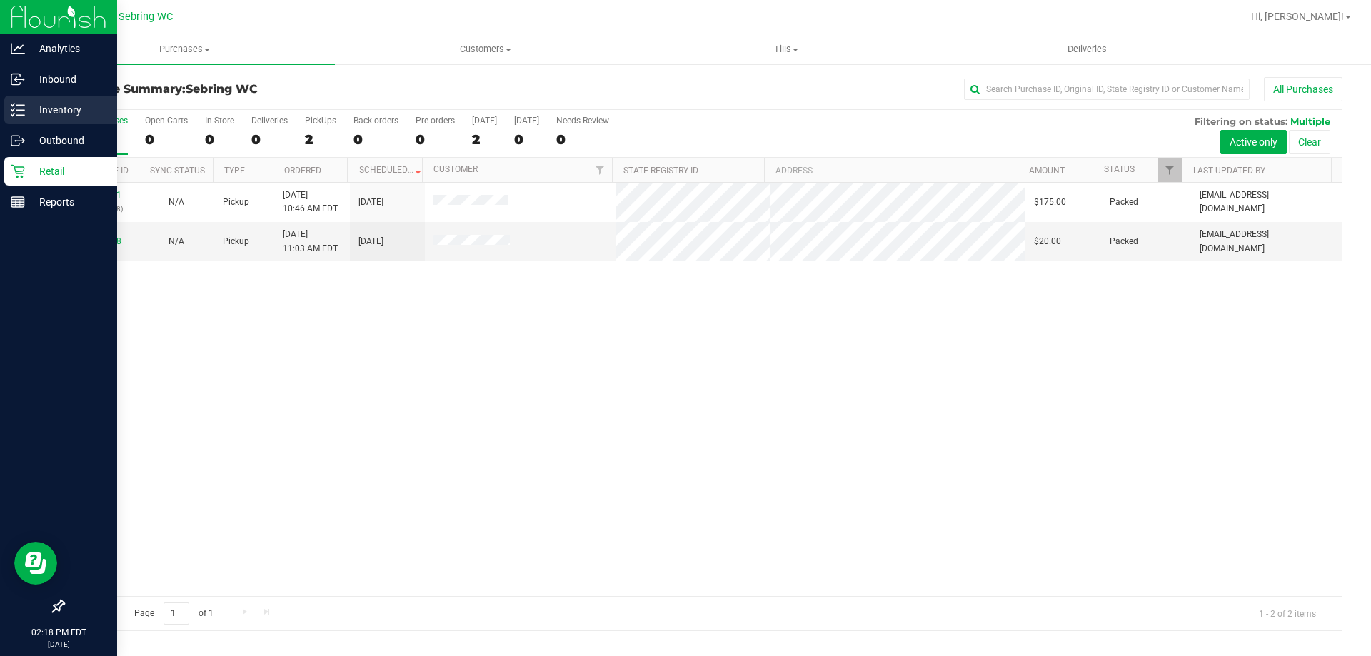
click at [4, 113] on link "Inventory" at bounding box center [58, 111] width 117 height 31
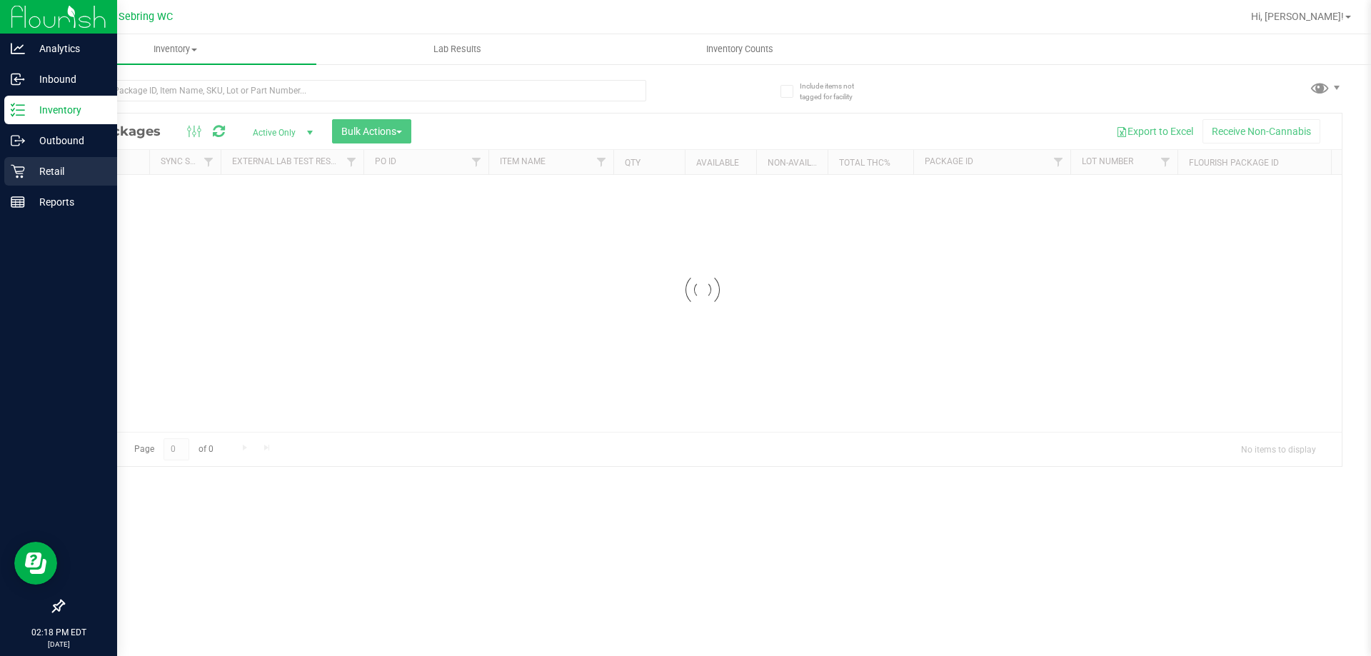
click at [46, 169] on p "Retail" at bounding box center [68, 171] width 86 height 17
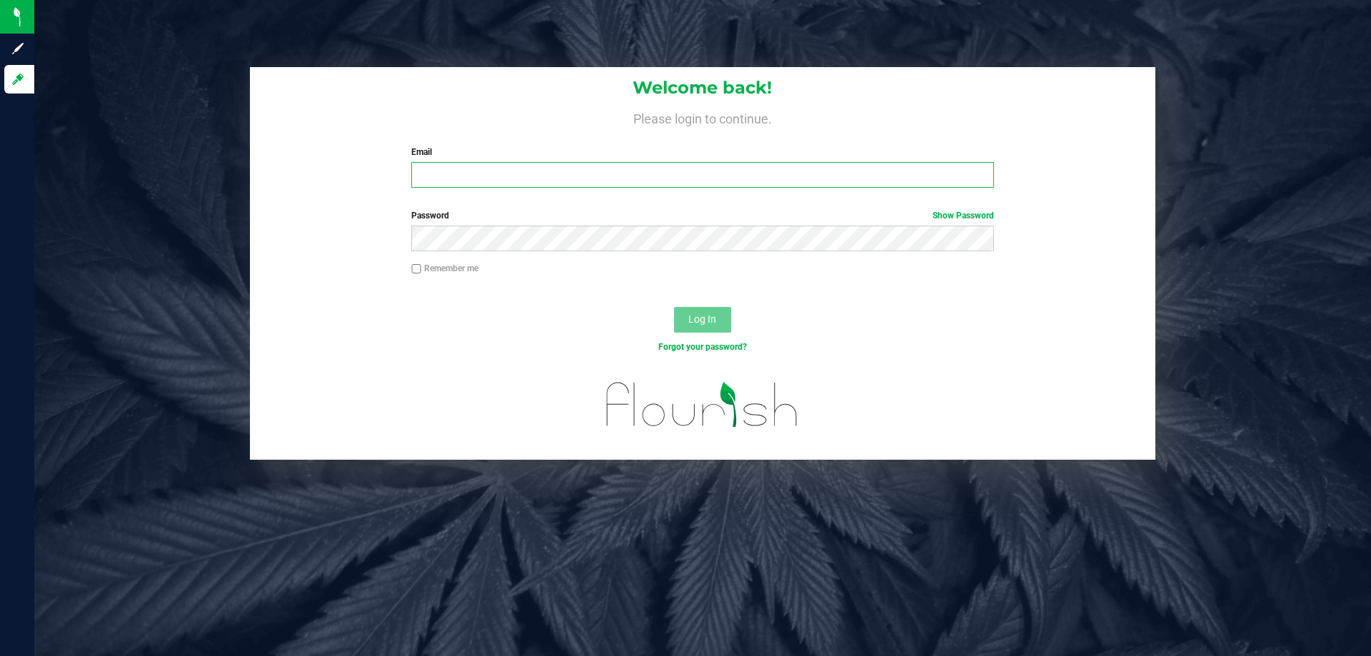
click at [499, 167] on input "Email" at bounding box center [702, 175] width 582 height 26
click at [515, 171] on input "Email" at bounding box center [702, 175] width 582 height 26
type input "[EMAIL_ADDRESS][DOMAIN_NAME]"
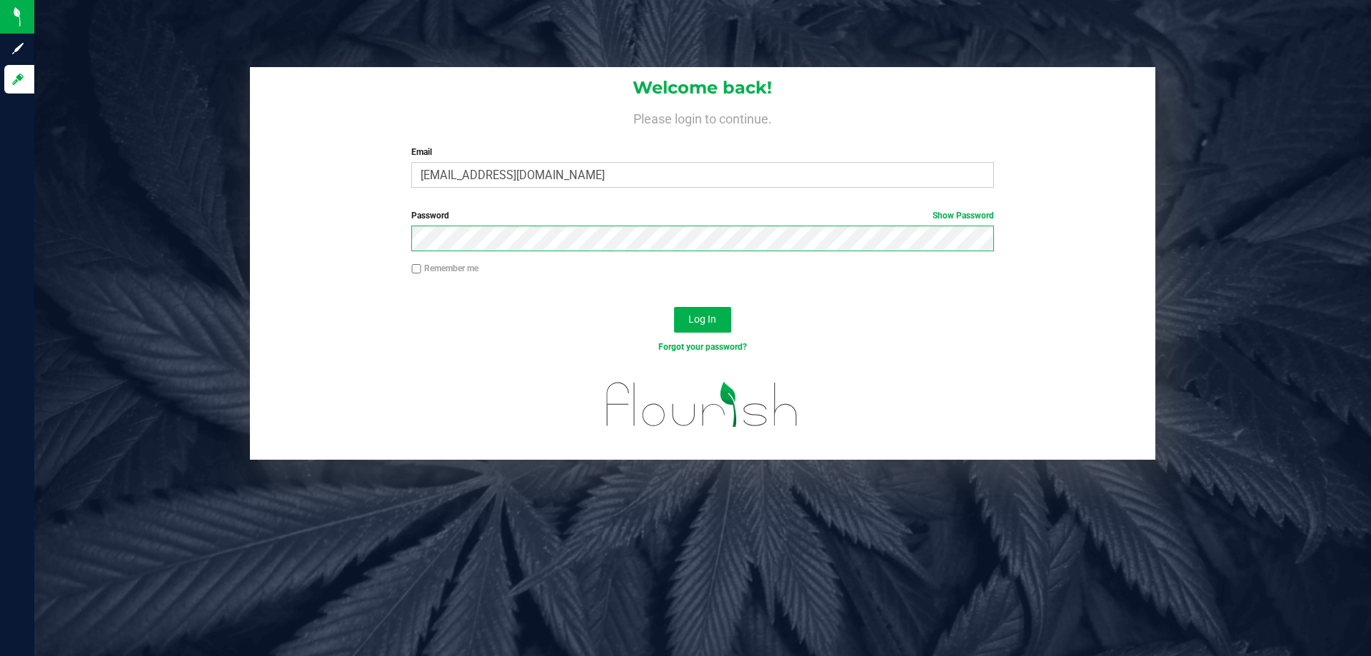
click at [674, 307] on button "Log In" at bounding box center [702, 320] width 57 height 26
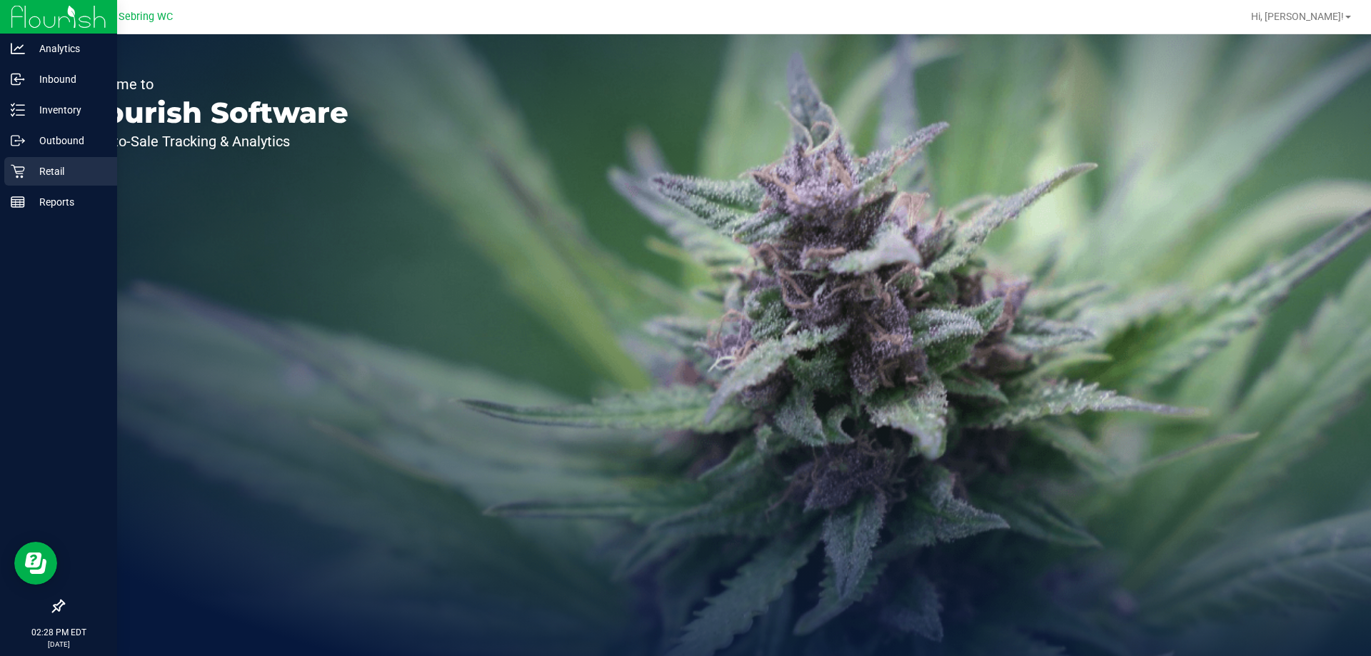
click at [31, 172] on p "Retail" at bounding box center [68, 171] width 86 height 17
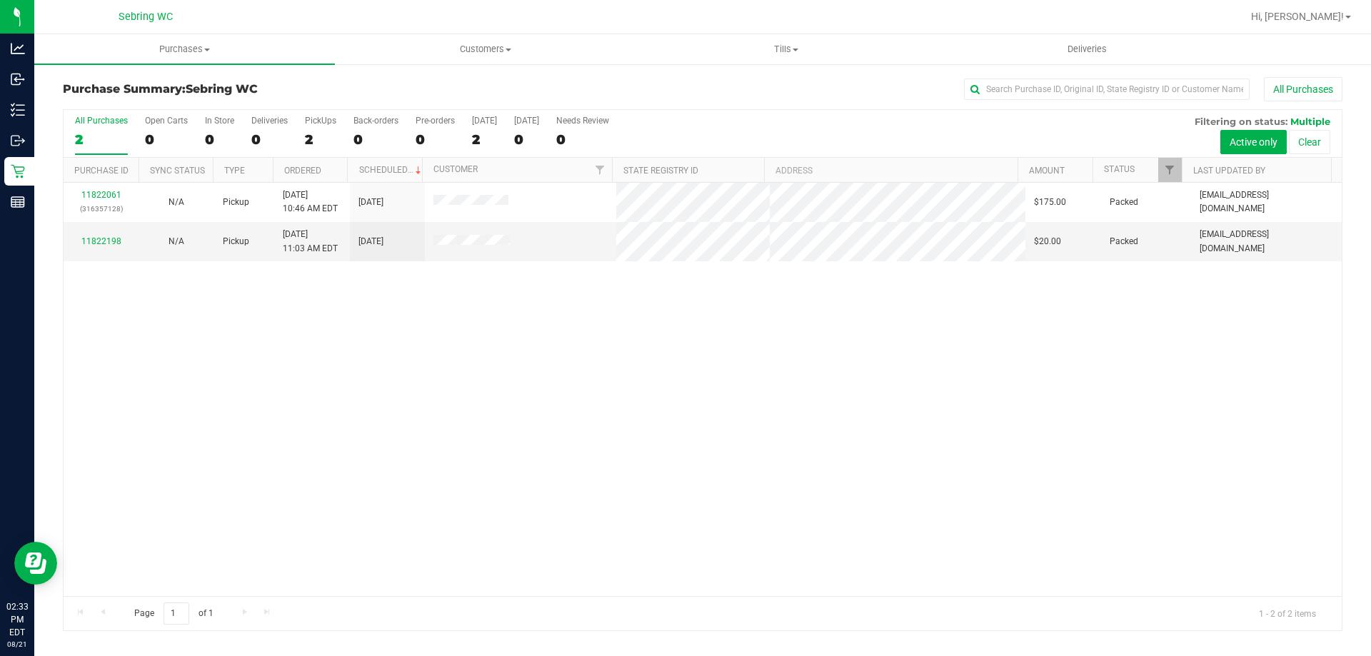
click at [525, 492] on div "11822061 (316357128) N/A Pickup [DATE] 10:46 AM EDT 8/21/2025 $175.00 Packed [E…" at bounding box center [703, 390] width 1278 height 414
click at [289, 349] on div "11822061 (316357128) N/A Pickup [DATE] 10:46 AM EDT 8/21/2025 $175.00 Packed [E…" at bounding box center [703, 390] width 1278 height 414
